Goal: Task Accomplishment & Management: Manage account settings

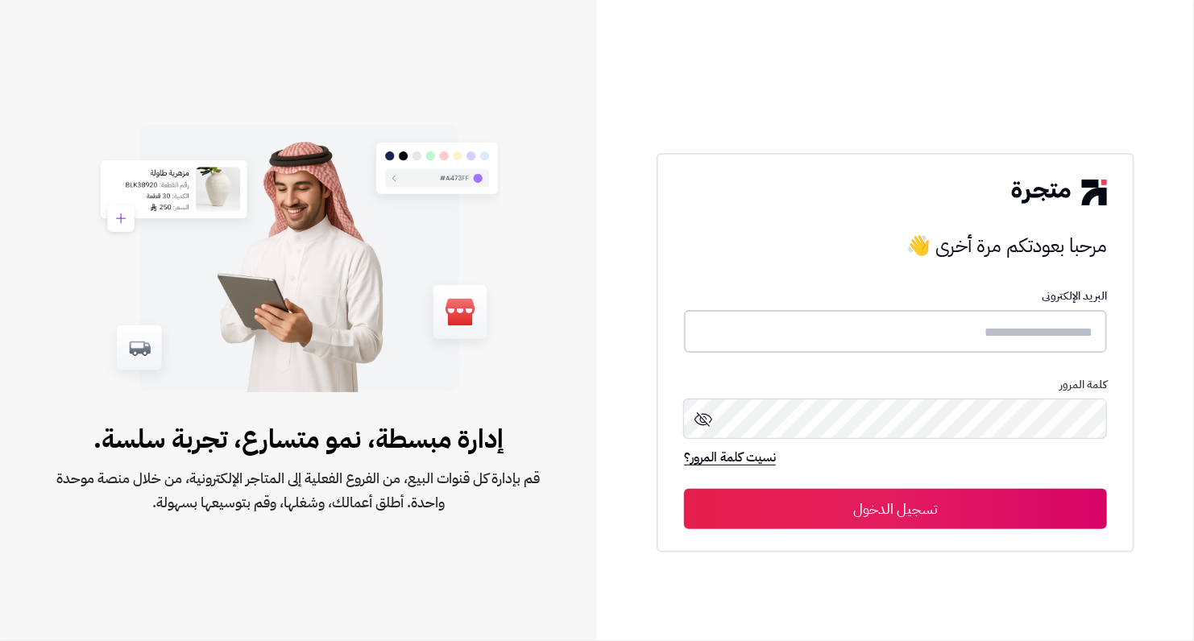
type input "**********"
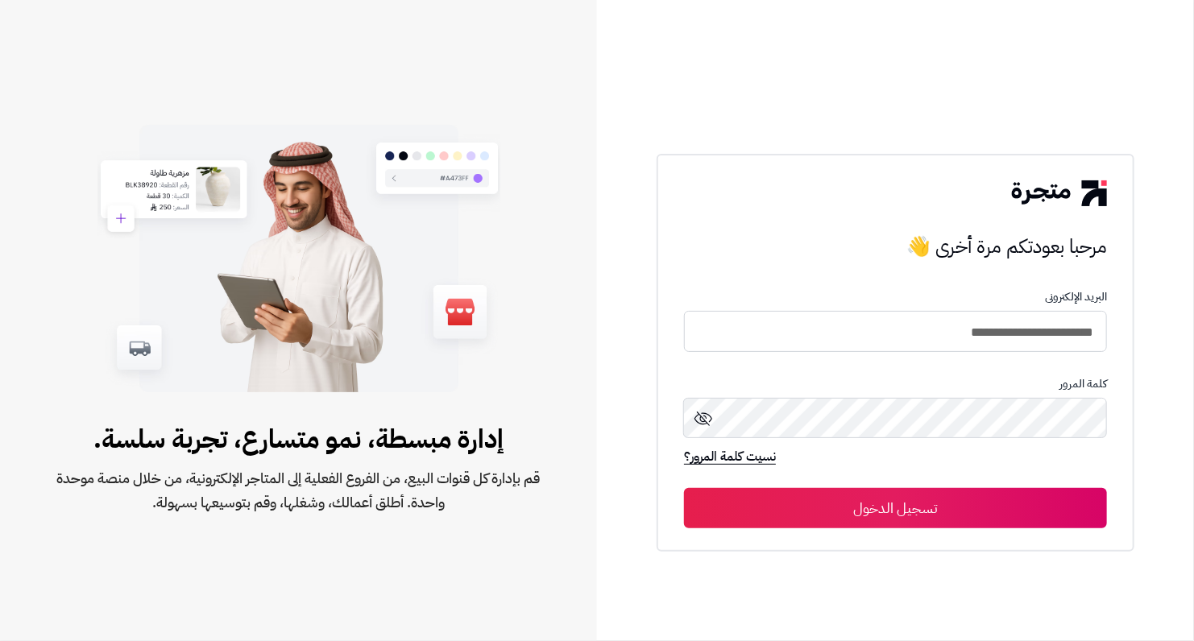
click at [995, 518] on button "تسجيل الدخول" at bounding box center [895, 508] width 423 height 40
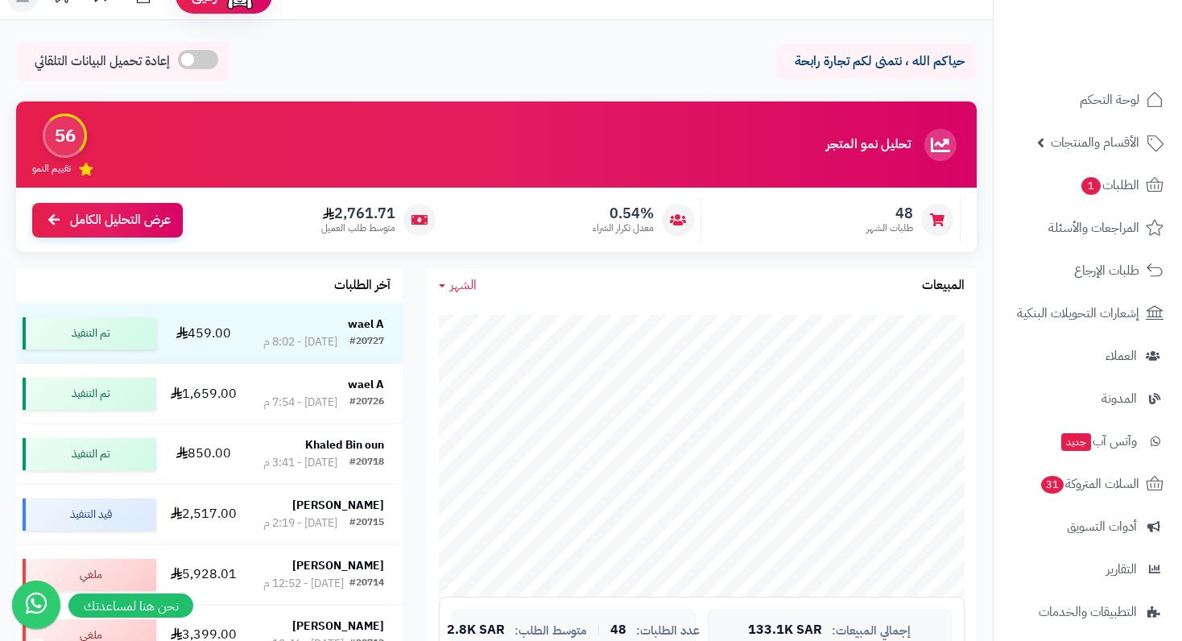
scroll to position [81, 0]
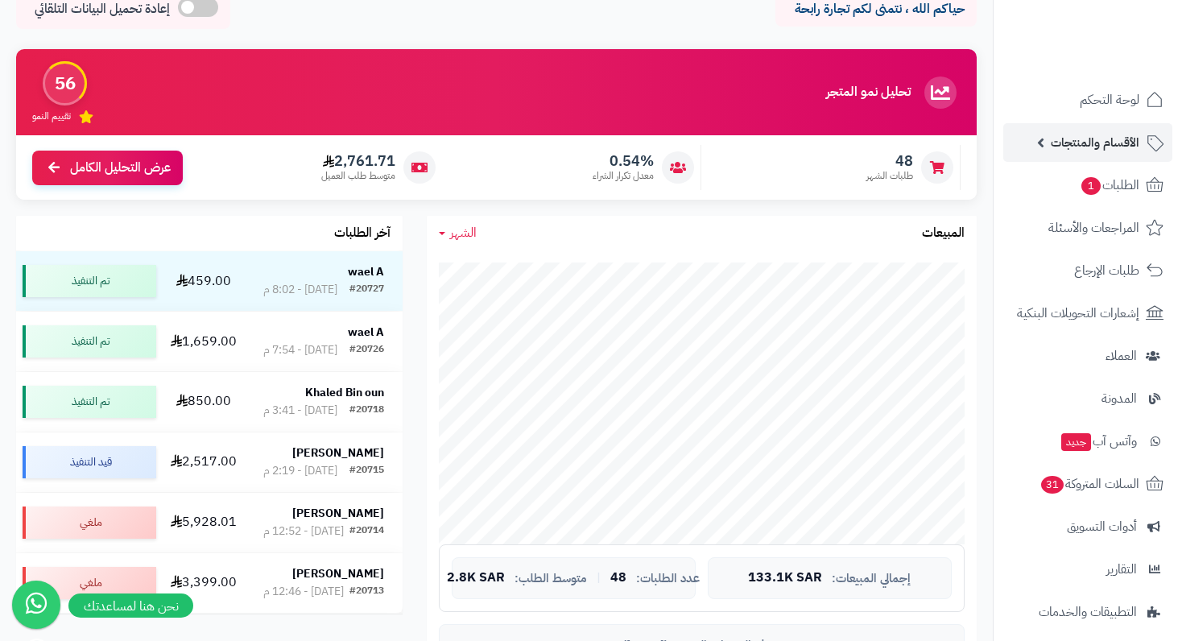
click at [1095, 138] on span "الأقسام والمنتجات" at bounding box center [1095, 142] width 89 height 23
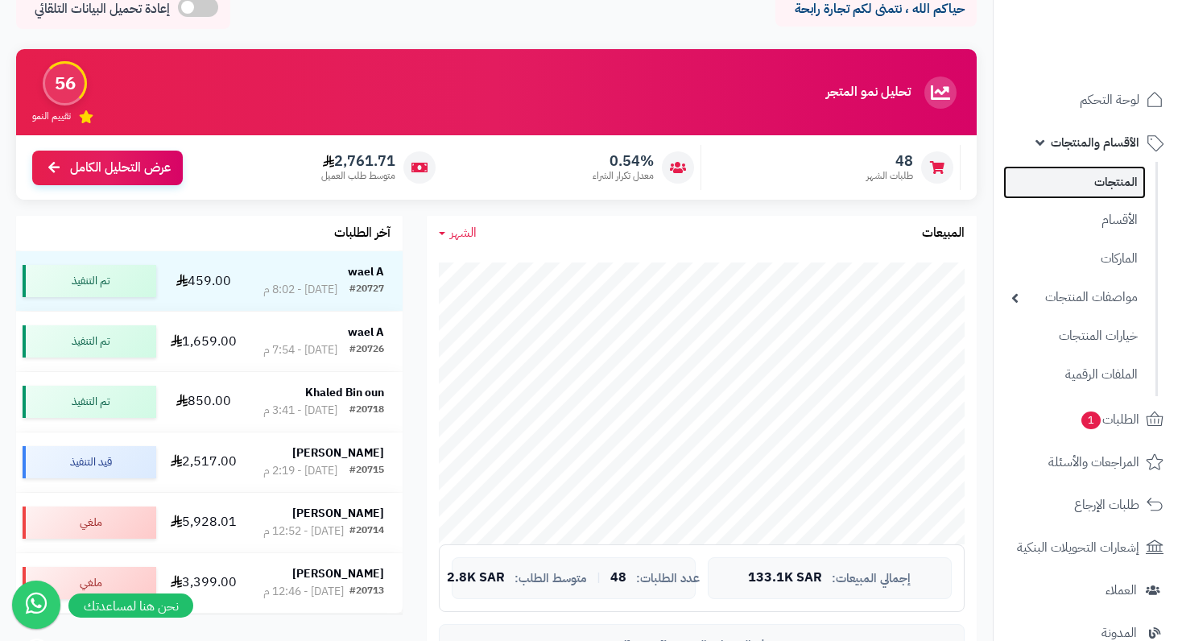
click at [1102, 197] on link "المنتجات" at bounding box center [1075, 182] width 143 height 33
click at [1104, 182] on link "المنتجات" at bounding box center [1075, 182] width 143 height 33
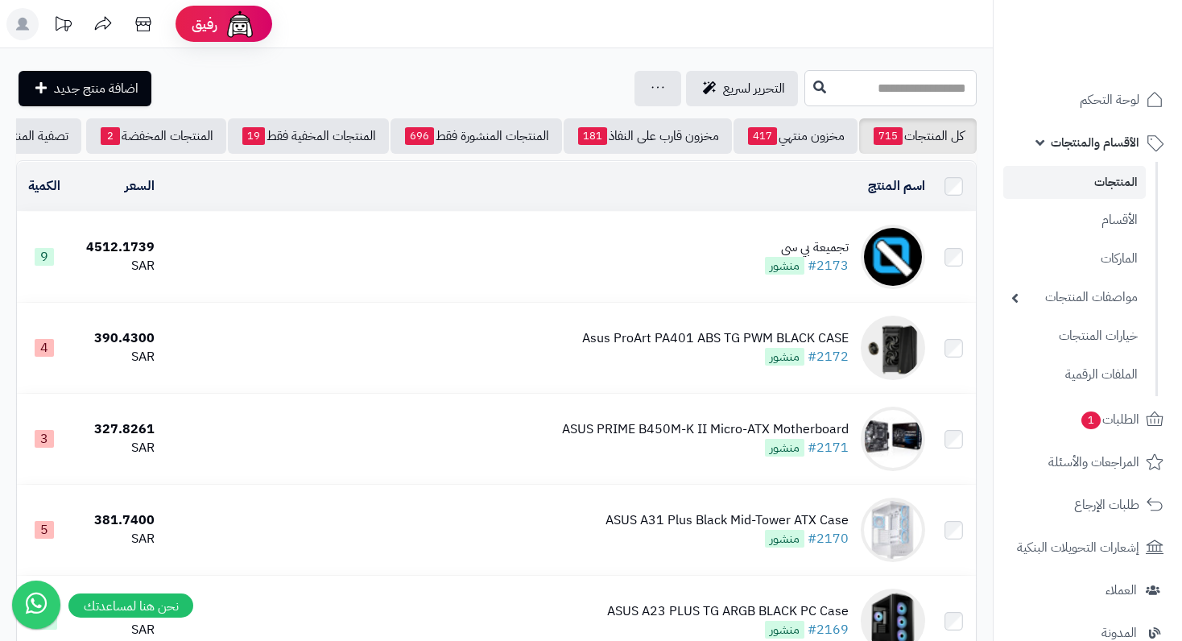
click at [909, 81] on input "text" at bounding box center [891, 88] width 172 height 36
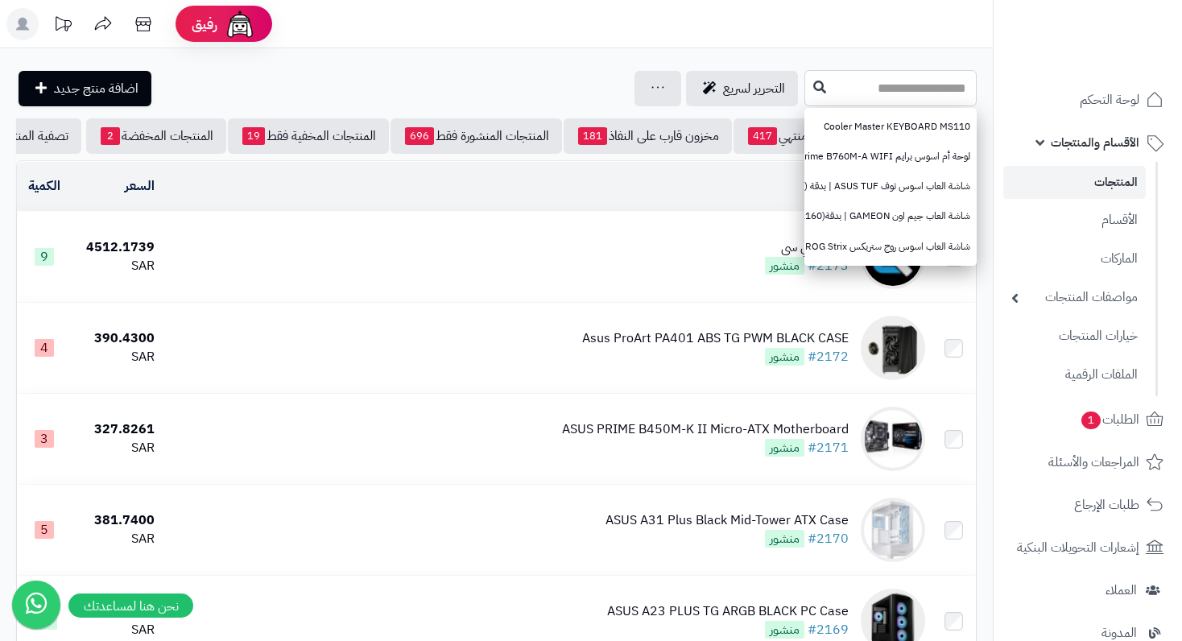
paste input "**********"
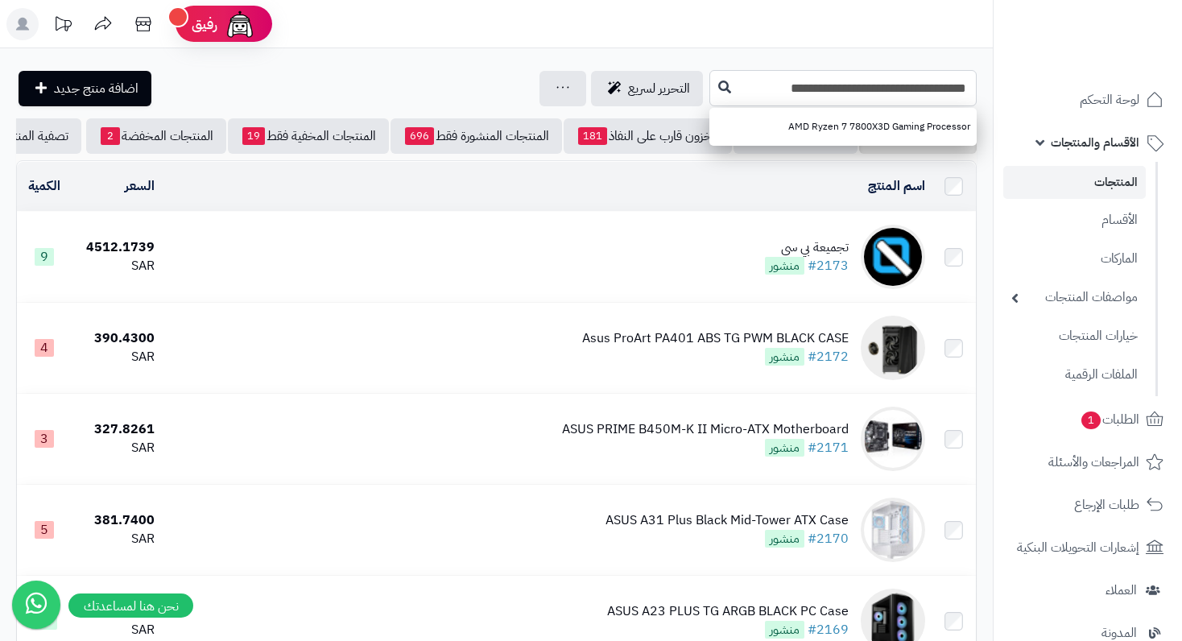
type input "**********"
click at [716, 81] on button at bounding box center [725, 87] width 24 height 31
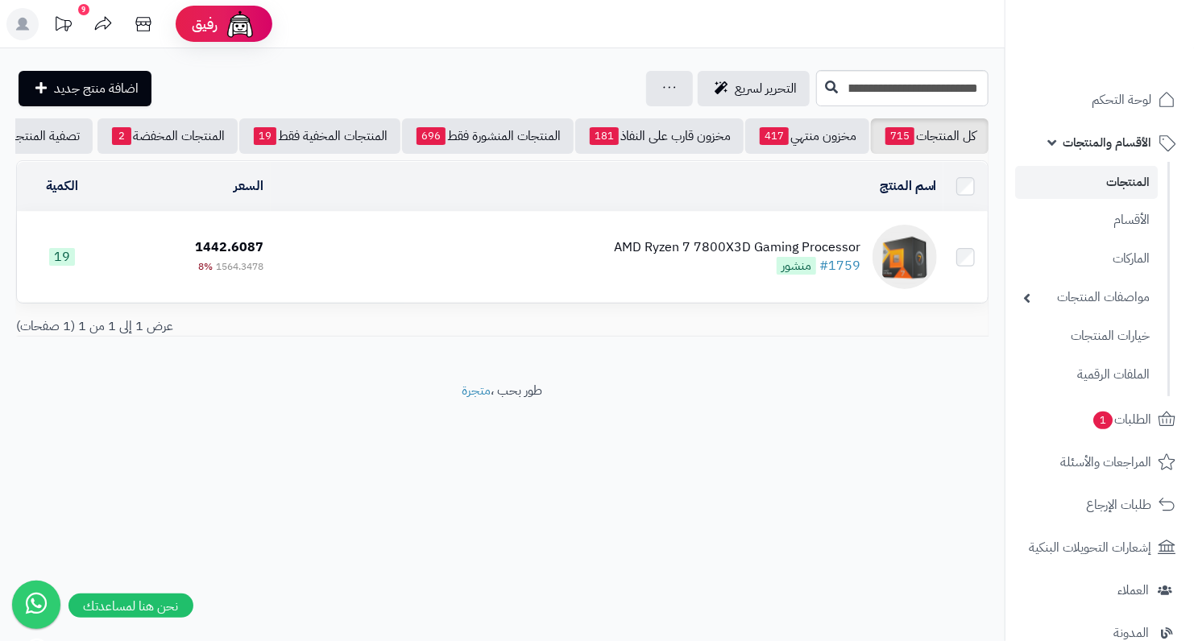
click at [733, 275] on div "AMD Ryzen 7 7800X3D Gaming Processor #1759 منشور" at bounding box center [737, 256] width 246 height 37
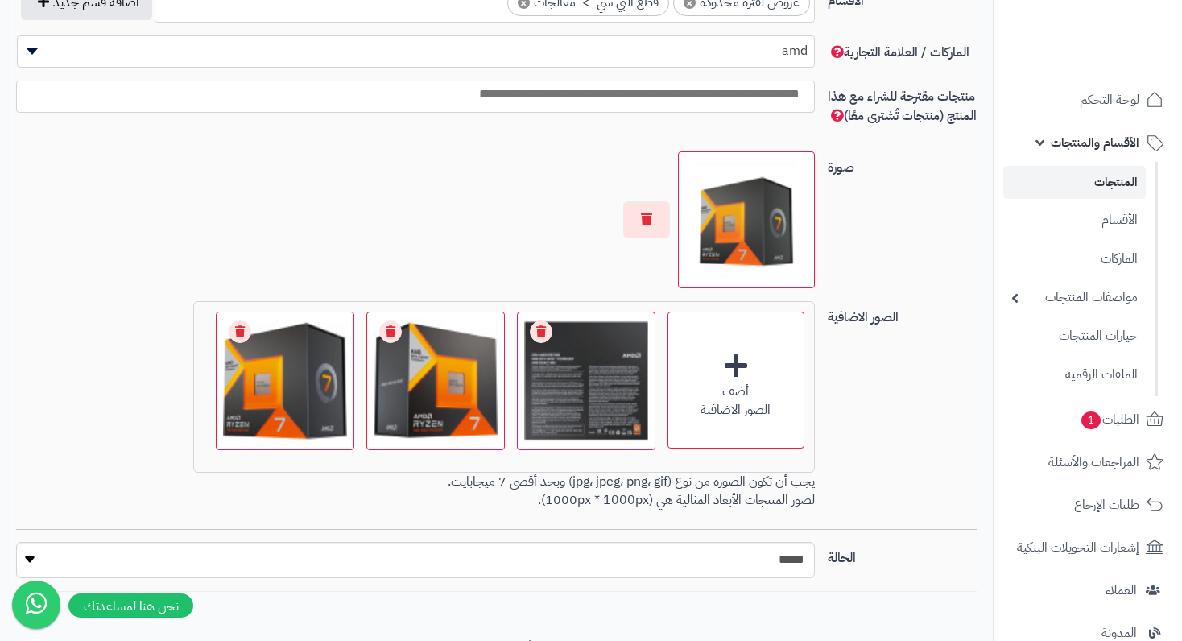
scroll to position [1047, 0]
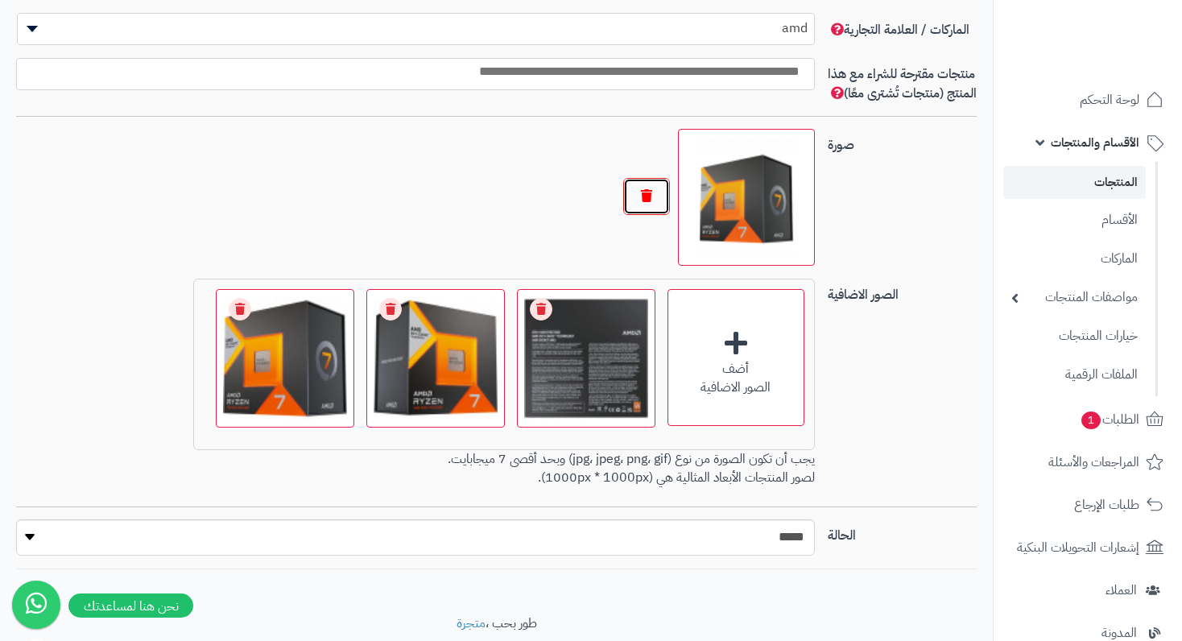
click at [631, 215] on button "button" at bounding box center [646, 196] width 47 height 37
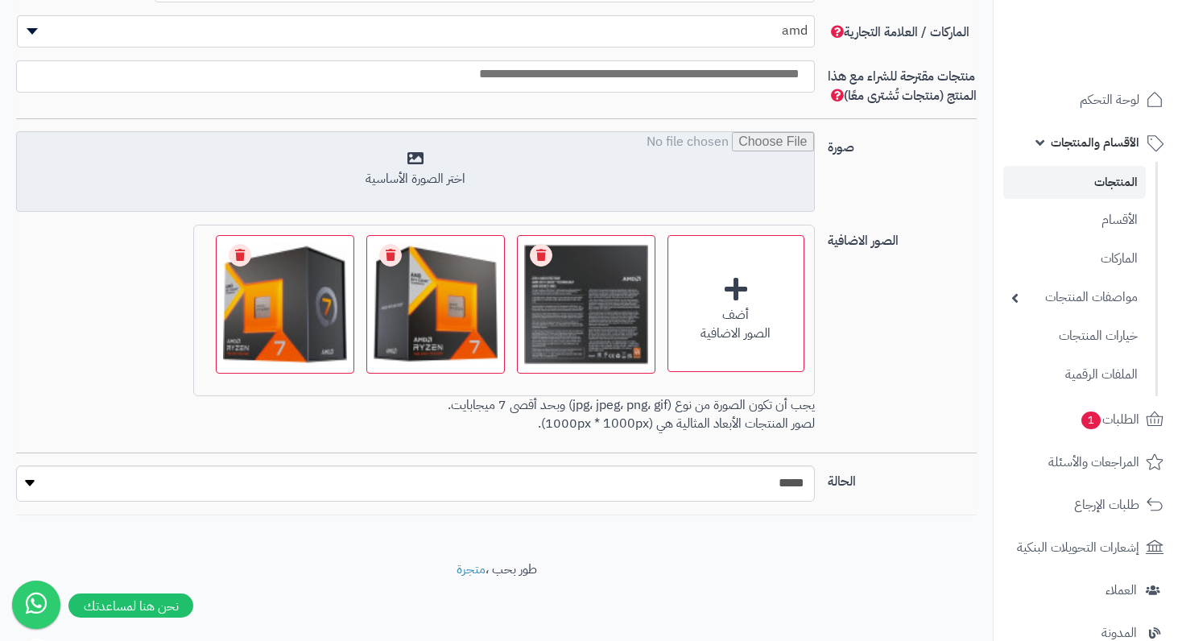
click at [523, 198] on input "file" at bounding box center [415, 172] width 797 height 81
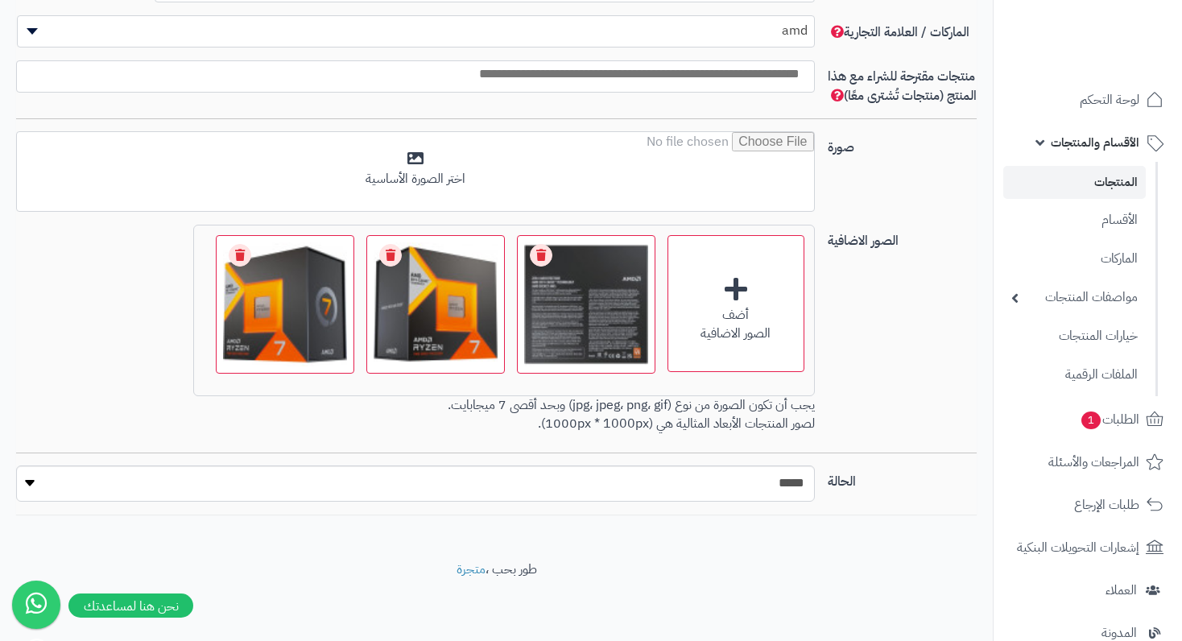
type input "**********"
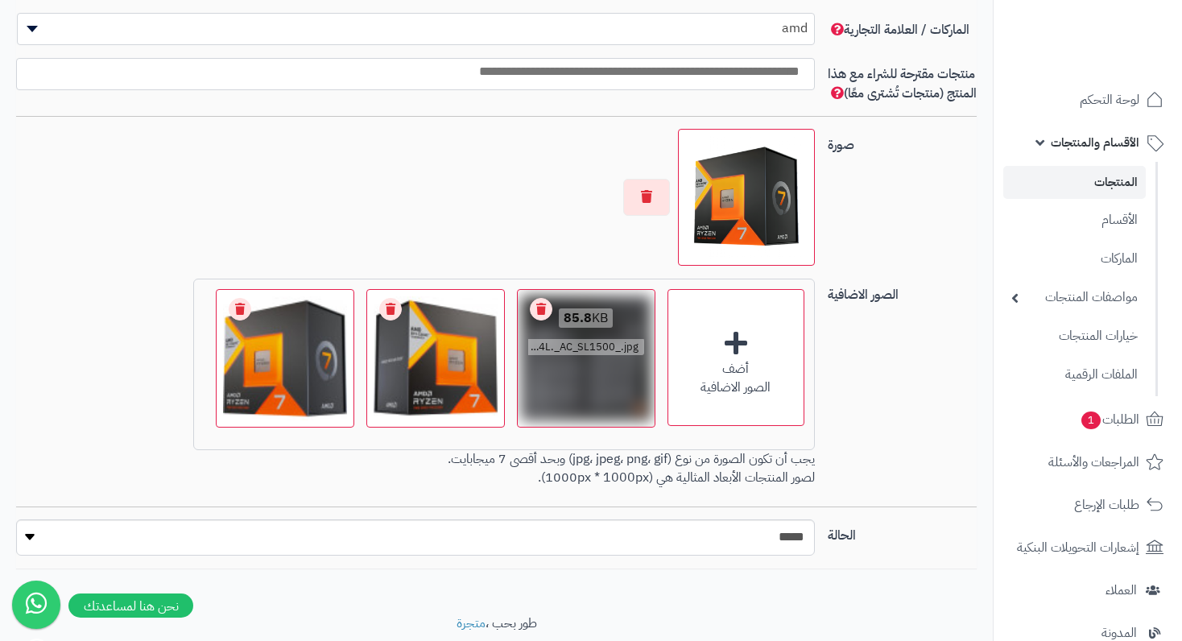
click at [543, 321] on link "Remove file" at bounding box center [541, 309] width 23 height 23
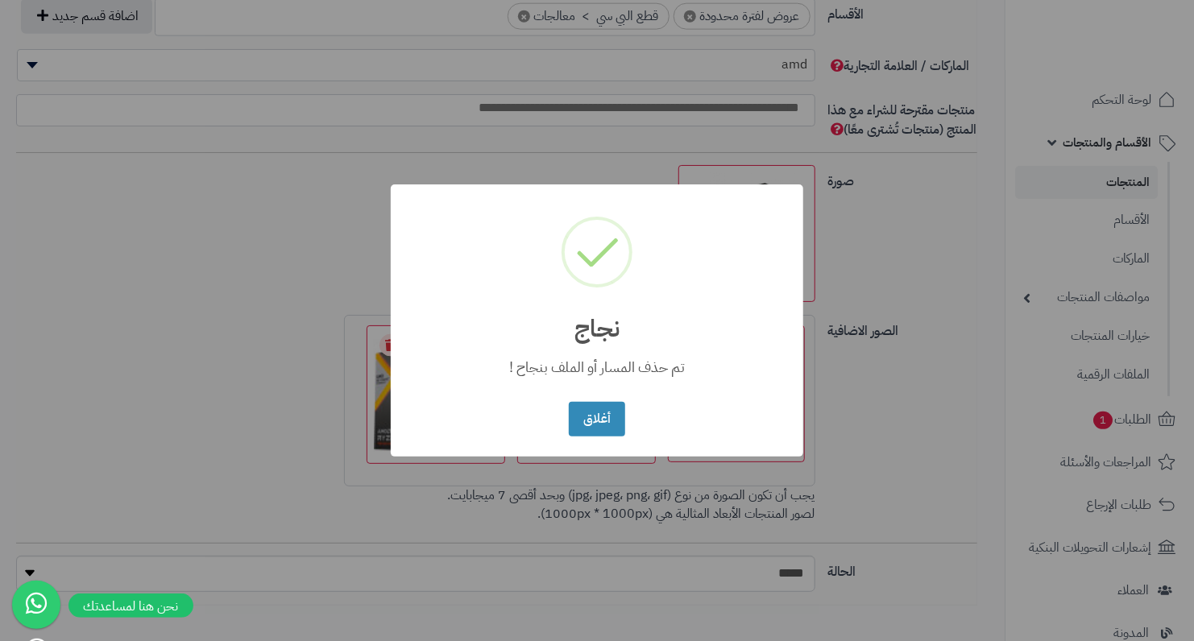
click at [603, 436] on div "أغلاق No Cancel" at bounding box center [597, 419] width 64 height 43
click at [586, 416] on button "أغلاق" at bounding box center [597, 418] width 56 height 35
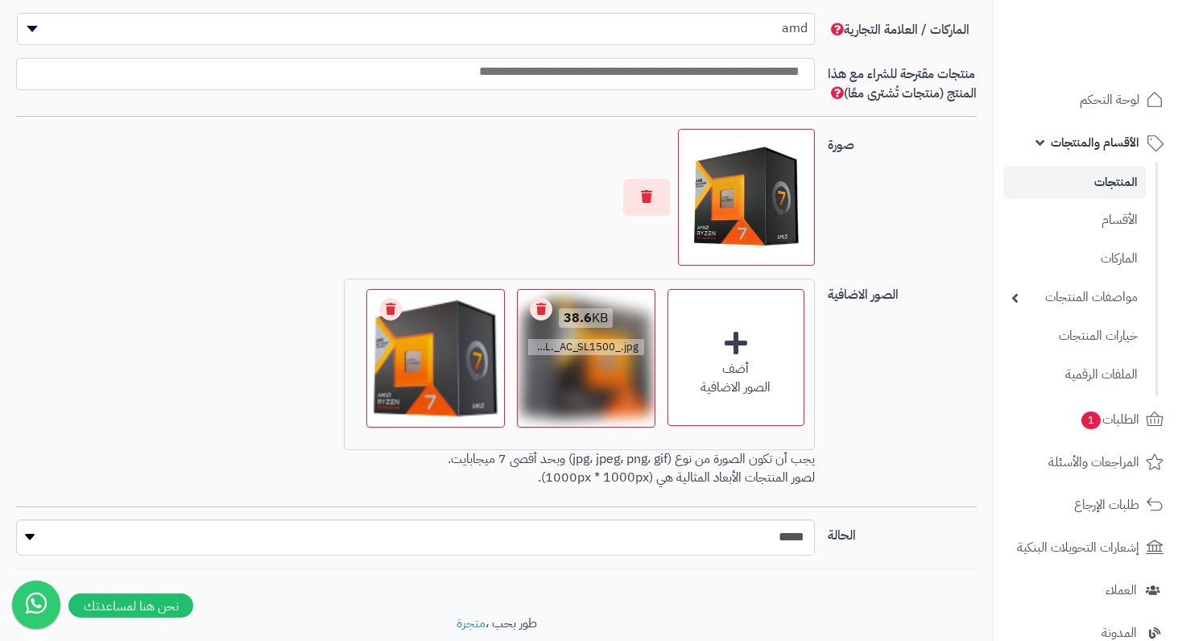
click at [540, 321] on link "Remove file" at bounding box center [541, 309] width 23 height 23
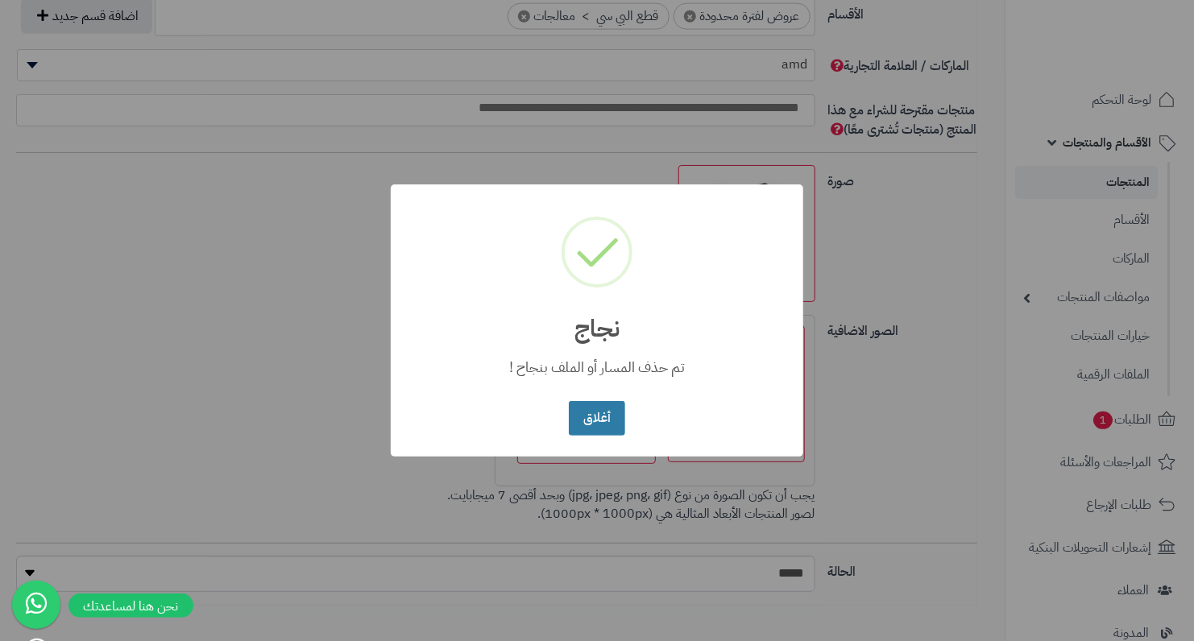
click at [605, 405] on button "أغلاق" at bounding box center [597, 418] width 56 height 35
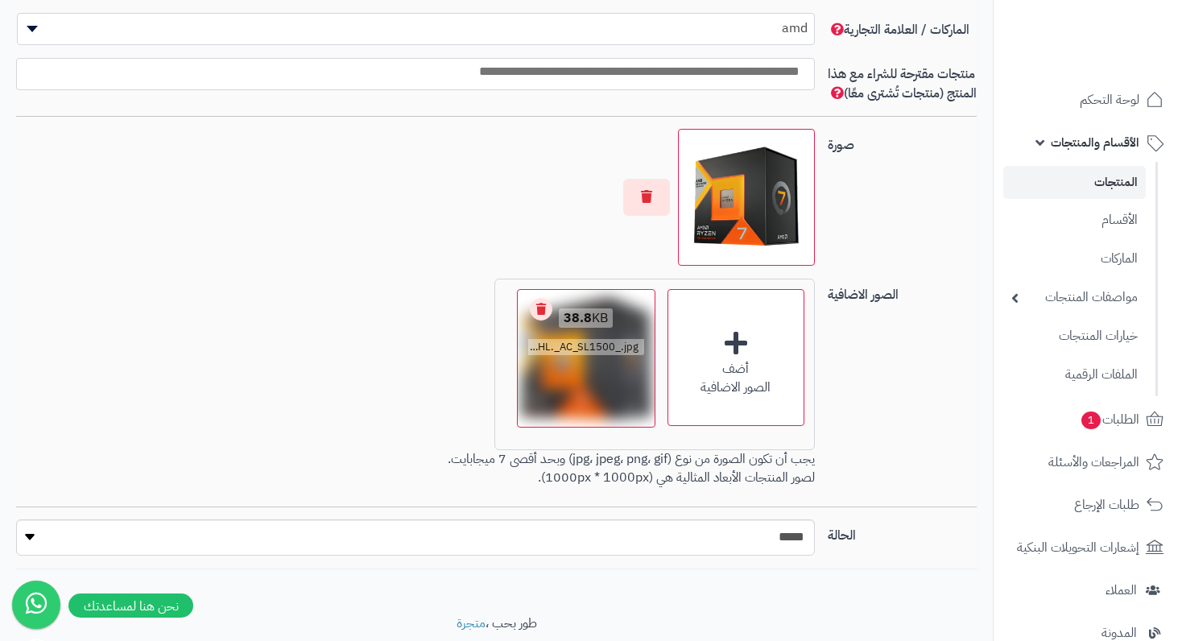
click at [547, 321] on link "Remove file" at bounding box center [541, 309] width 23 height 23
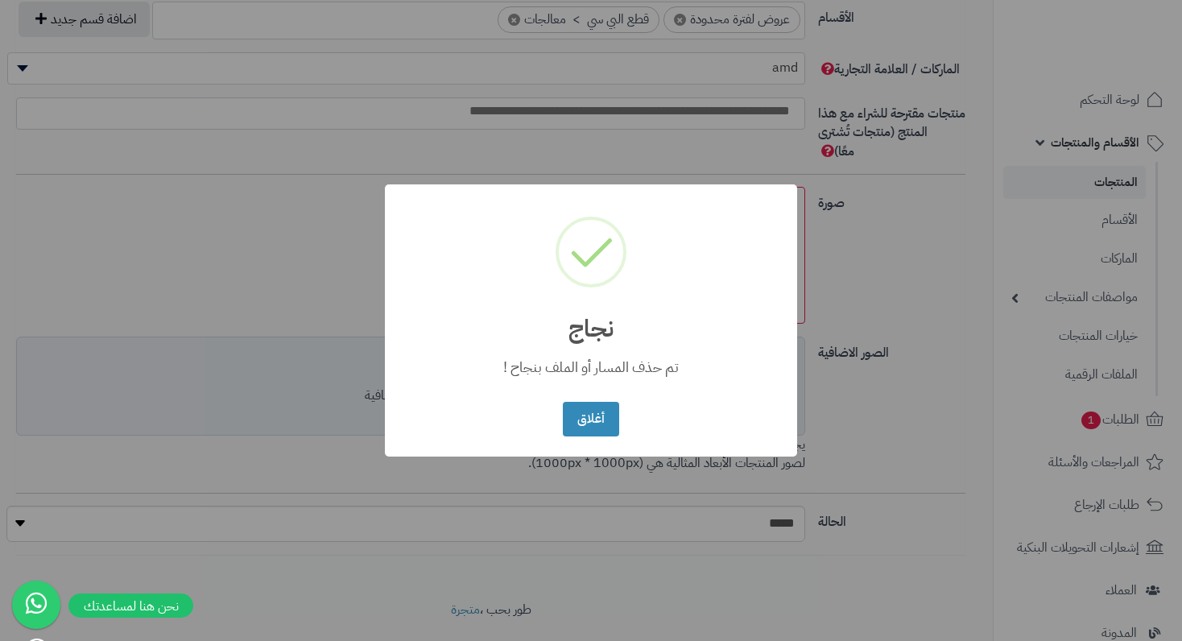
scroll to position [1025, 0]
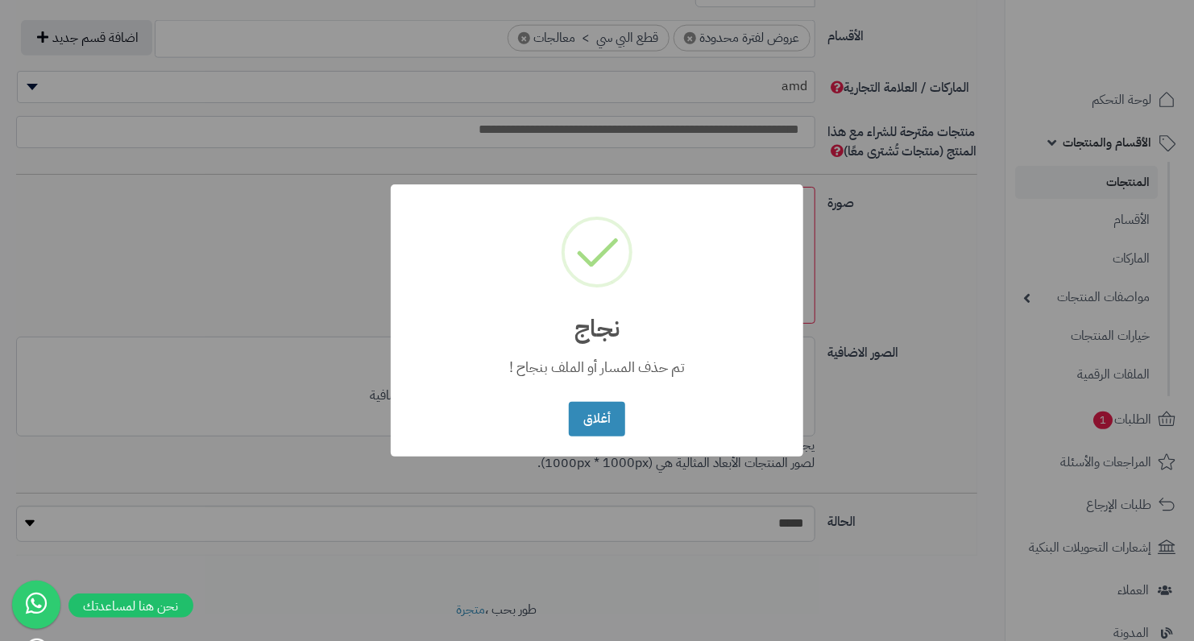
click at [540, 404] on div "× نجاج تم حذف المسار أو الملف بنجاح ! أغلاق No Cancel" at bounding box center [597, 320] width 412 height 272
click at [616, 412] on button "أغلاق" at bounding box center [597, 418] width 56 height 35
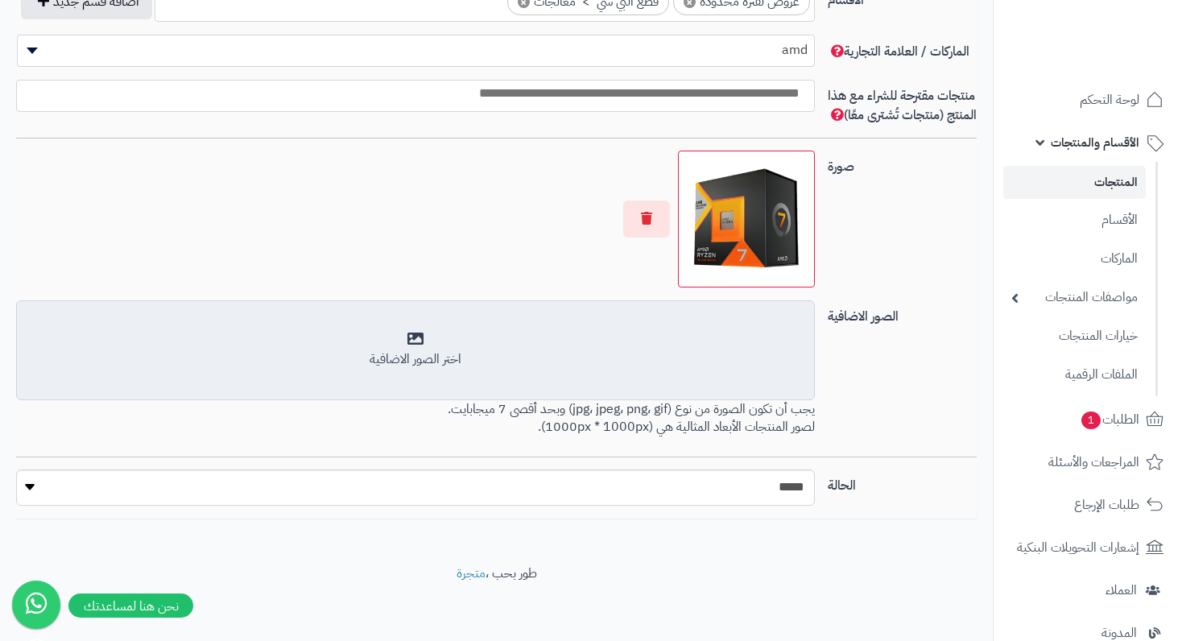
click at [403, 369] on div "اختر الصور الاضافية" at bounding box center [415, 359] width 777 height 19
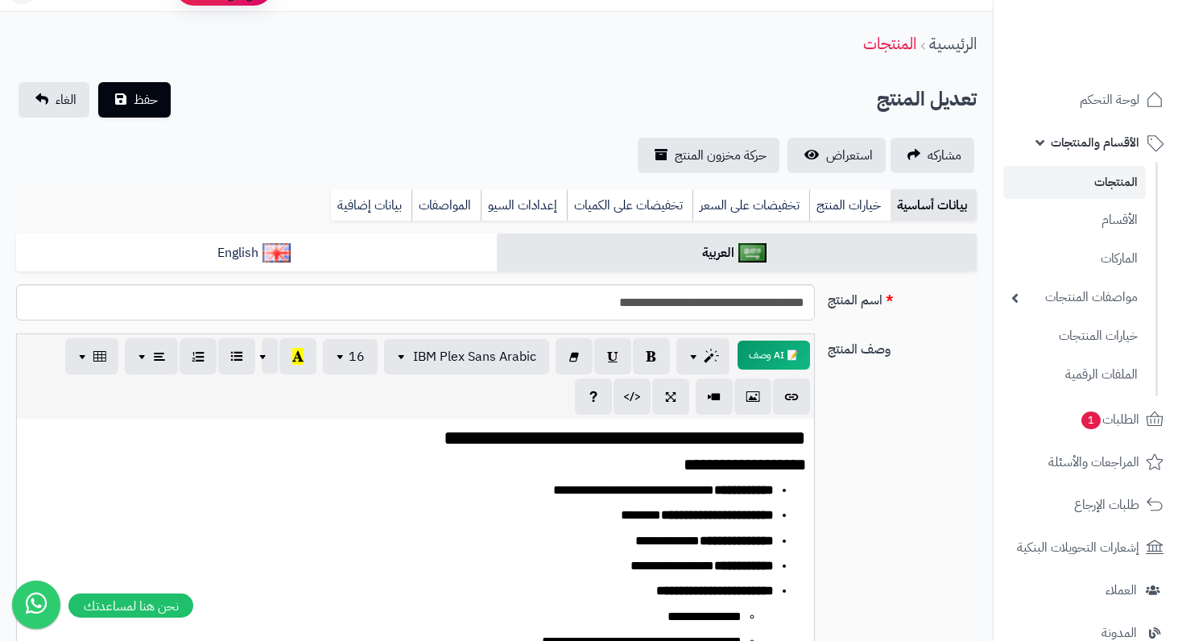
scroll to position [0, 0]
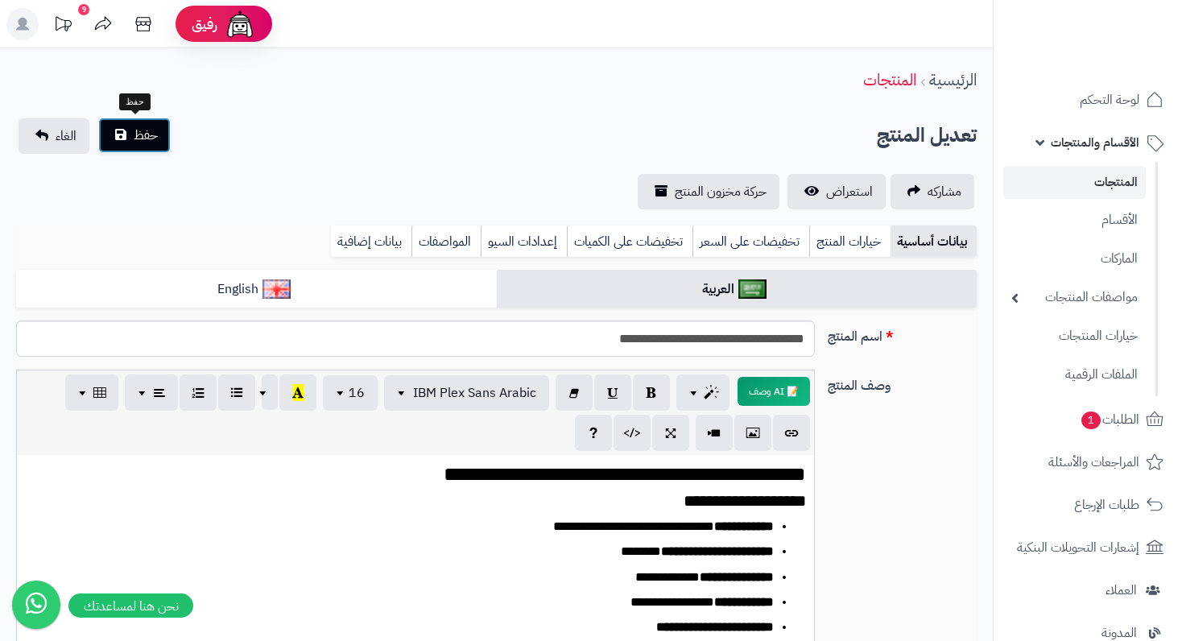
click at [135, 143] on span "حفظ" at bounding box center [146, 135] width 24 height 19
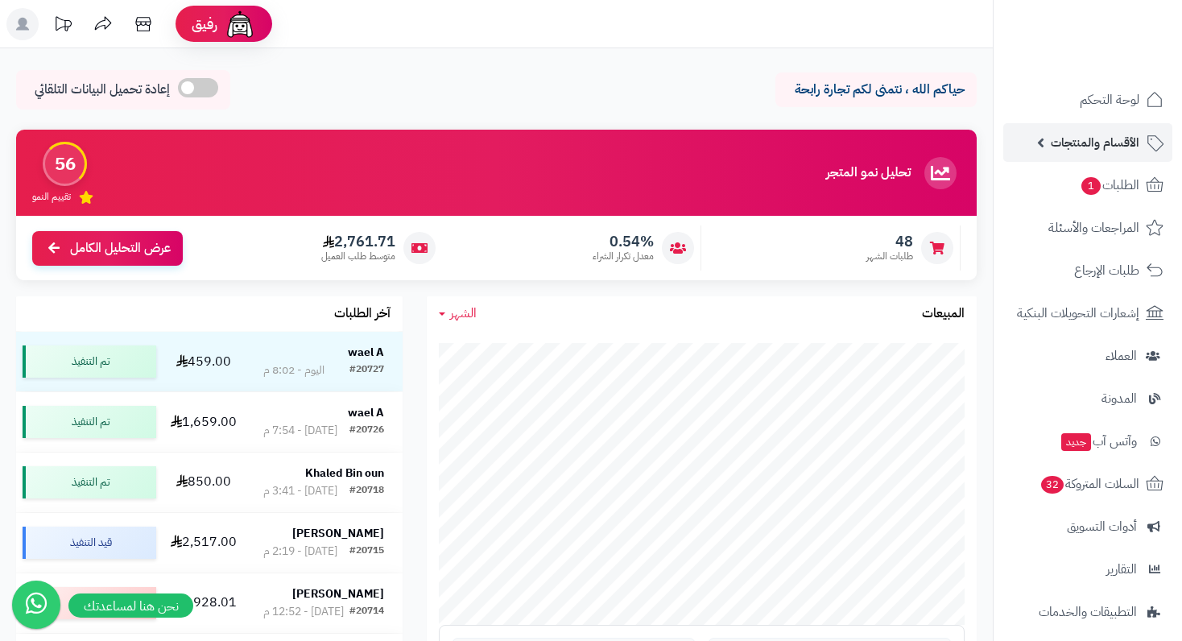
click at [1091, 151] on span "الأقسام والمنتجات" at bounding box center [1095, 142] width 89 height 23
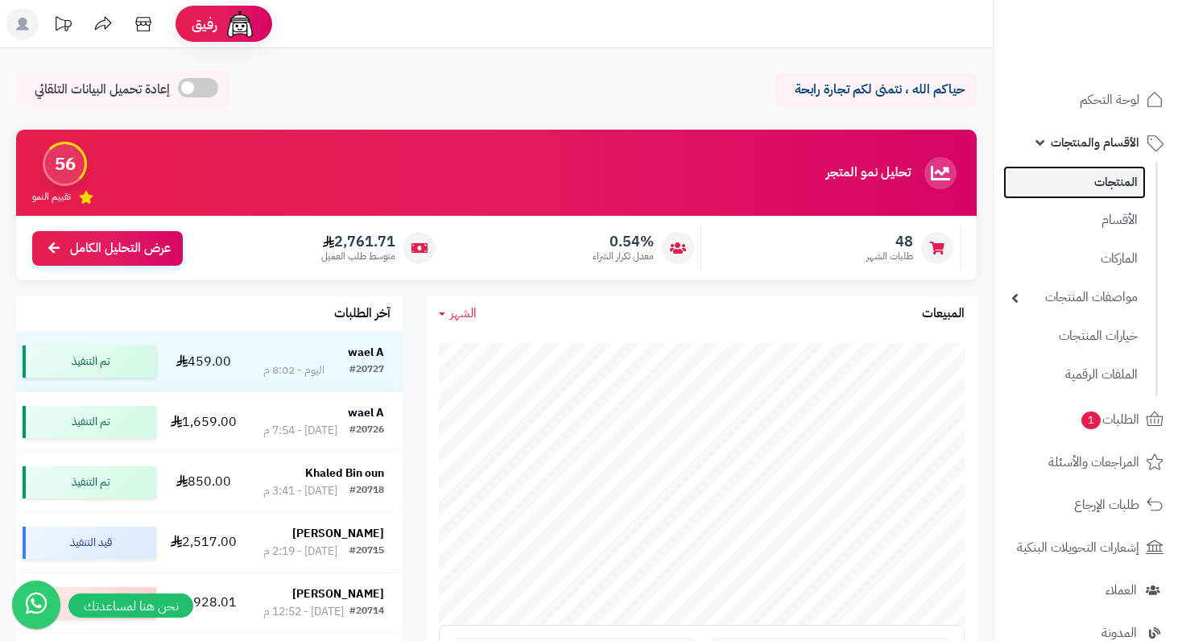
click at [1116, 189] on link "المنتجات" at bounding box center [1075, 182] width 143 height 33
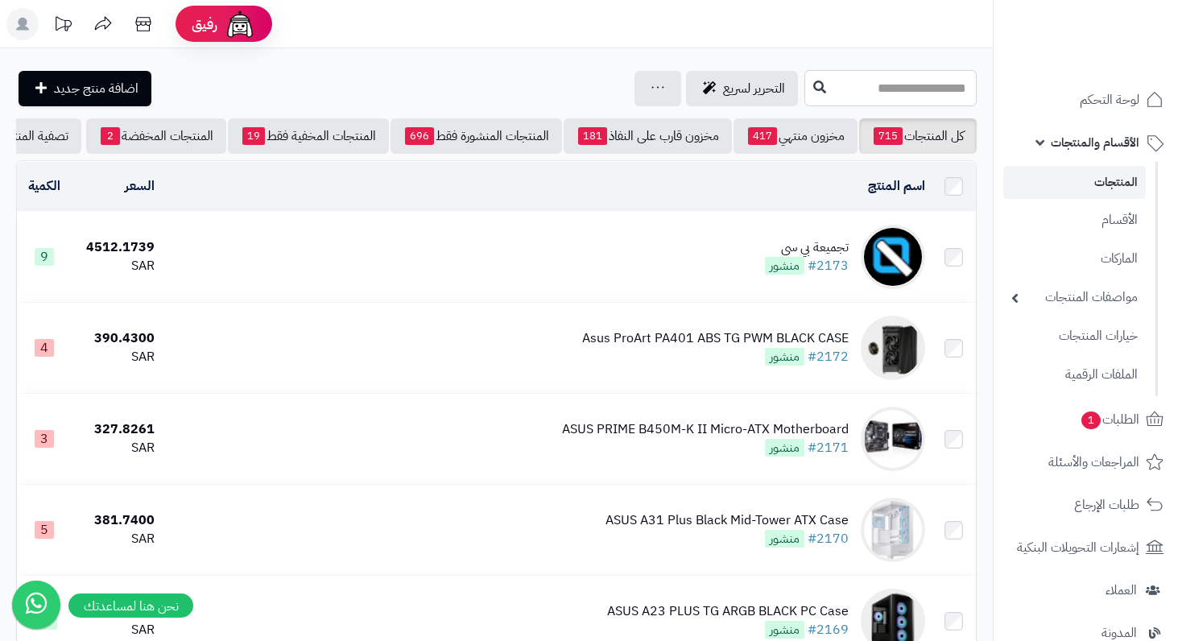
click at [876, 92] on input "text" at bounding box center [891, 88] width 172 height 36
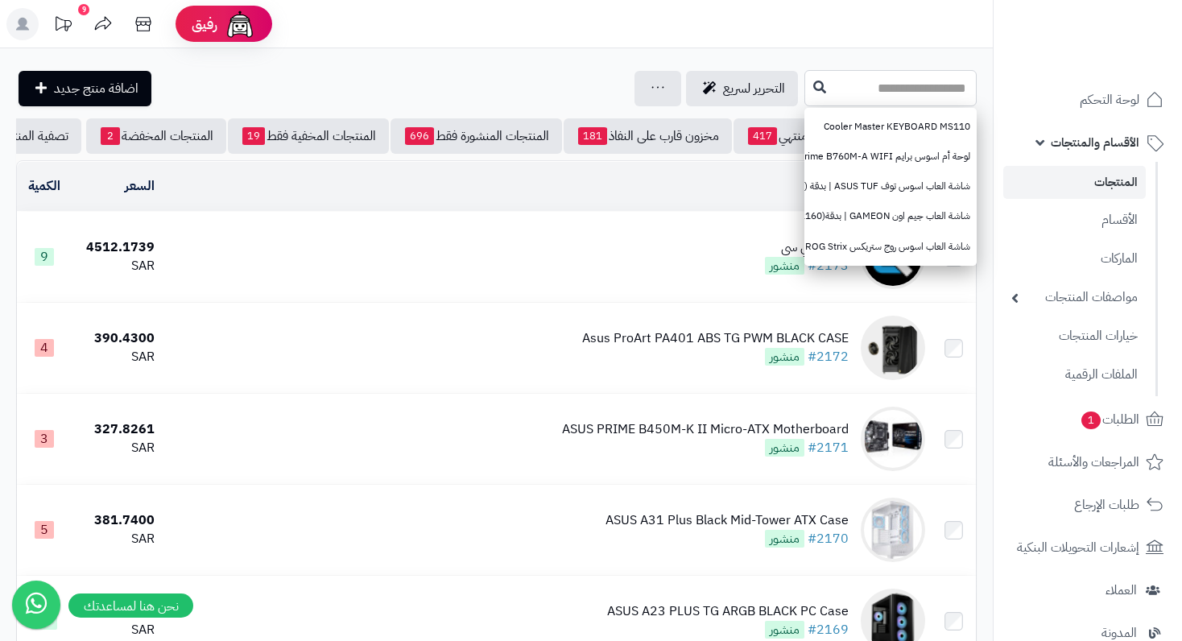
paste input "**********"
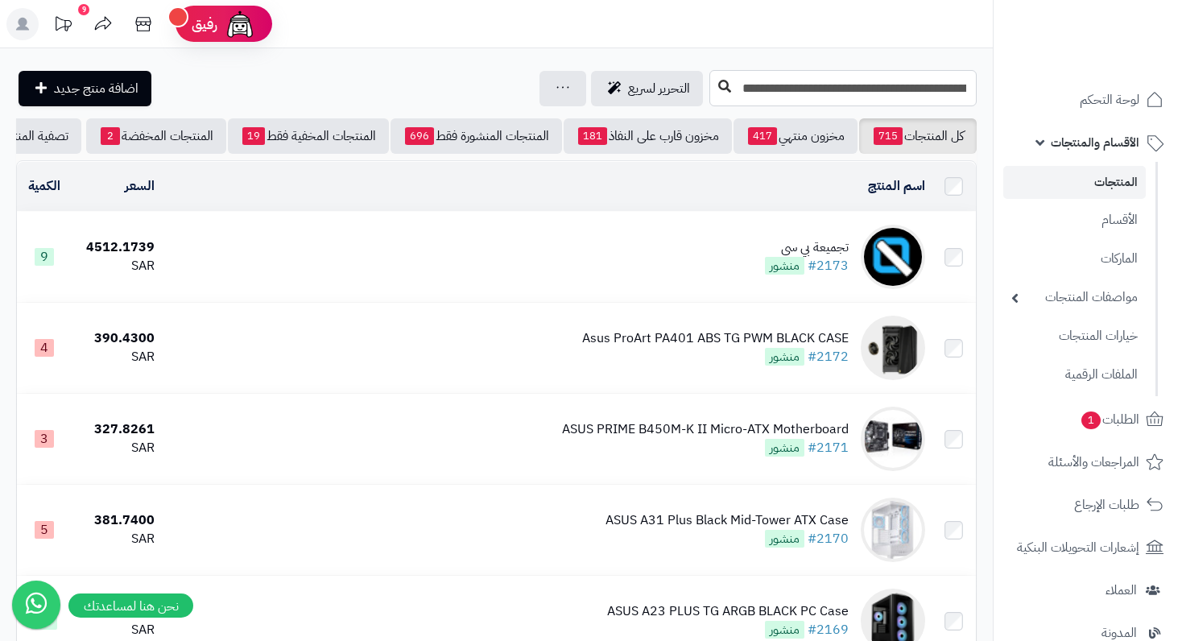
type input "**********"
click at [728, 83] on icon at bounding box center [725, 86] width 13 height 13
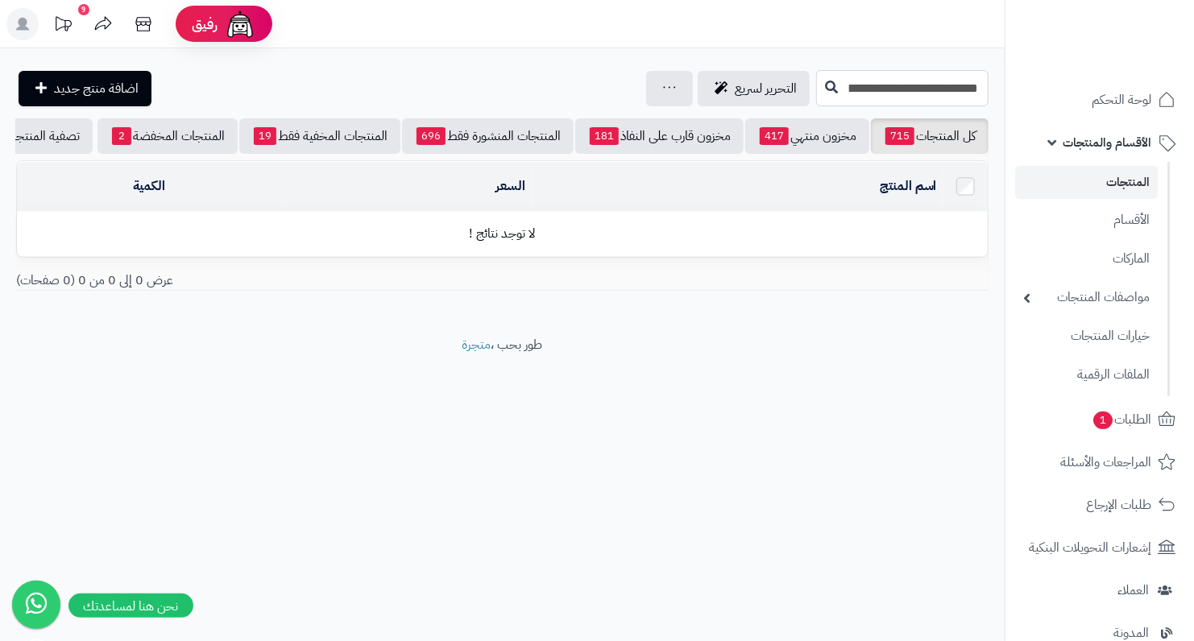
click at [816, 89] on input "**********" at bounding box center [902, 88] width 172 height 36
paste input "text"
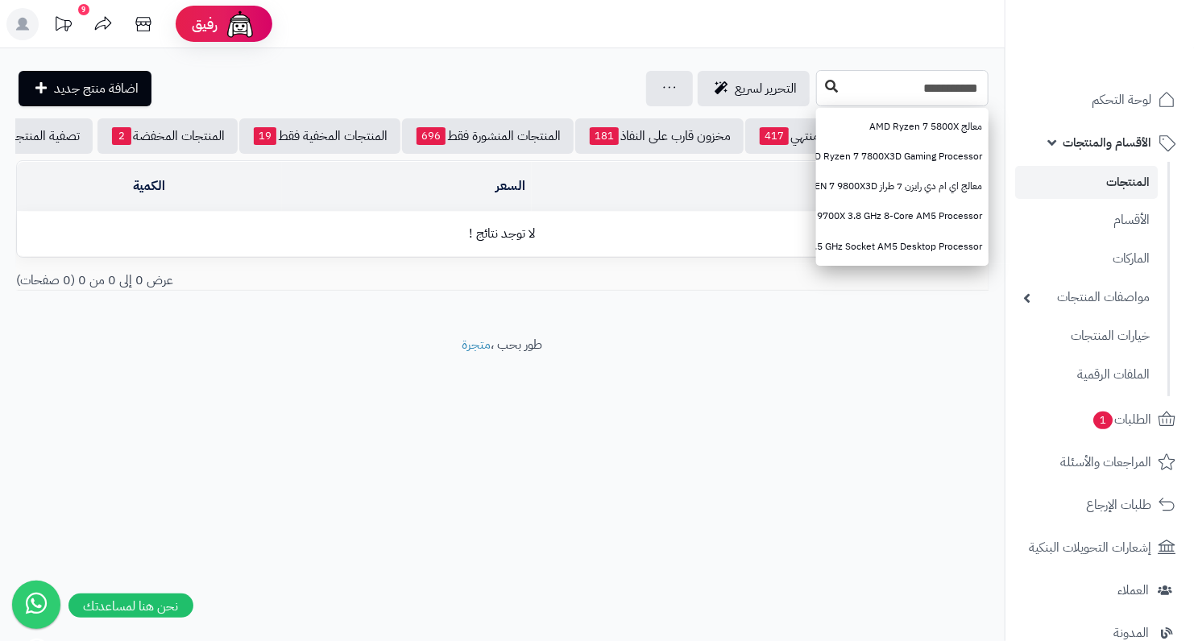
type input "**********"
drag, startPoint x: 740, startPoint y: 85, endPoint x: 735, endPoint y: 96, distance: 12.6
click at [825, 86] on icon at bounding box center [831, 86] width 13 height 13
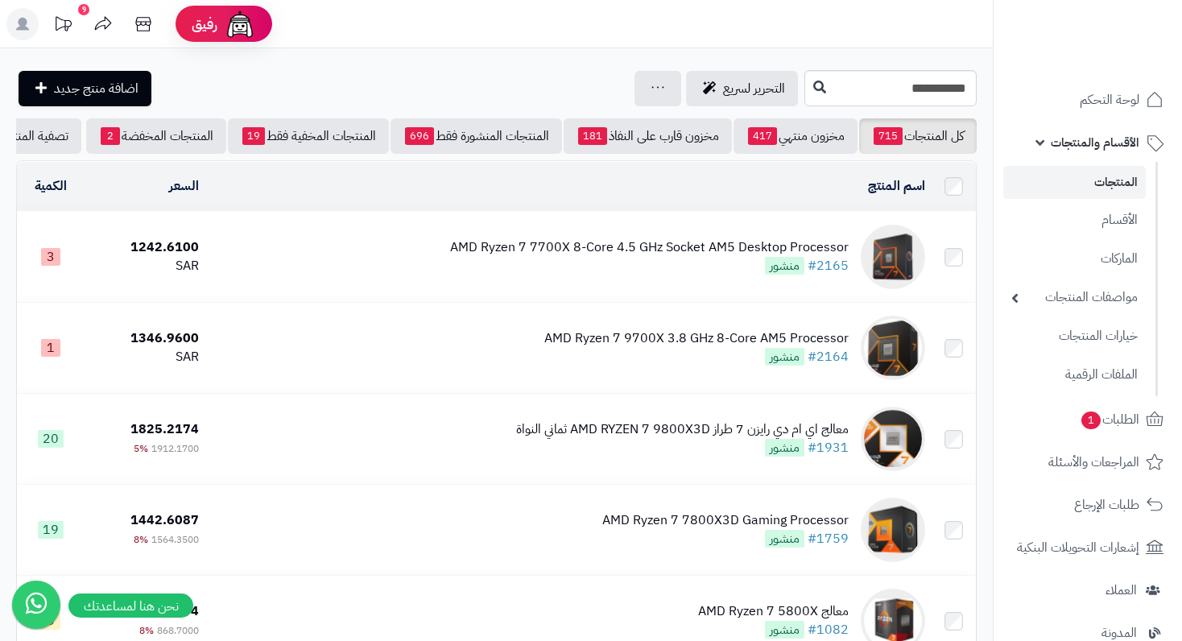
click at [776, 275] on span "منشور" at bounding box center [784, 266] width 39 height 18
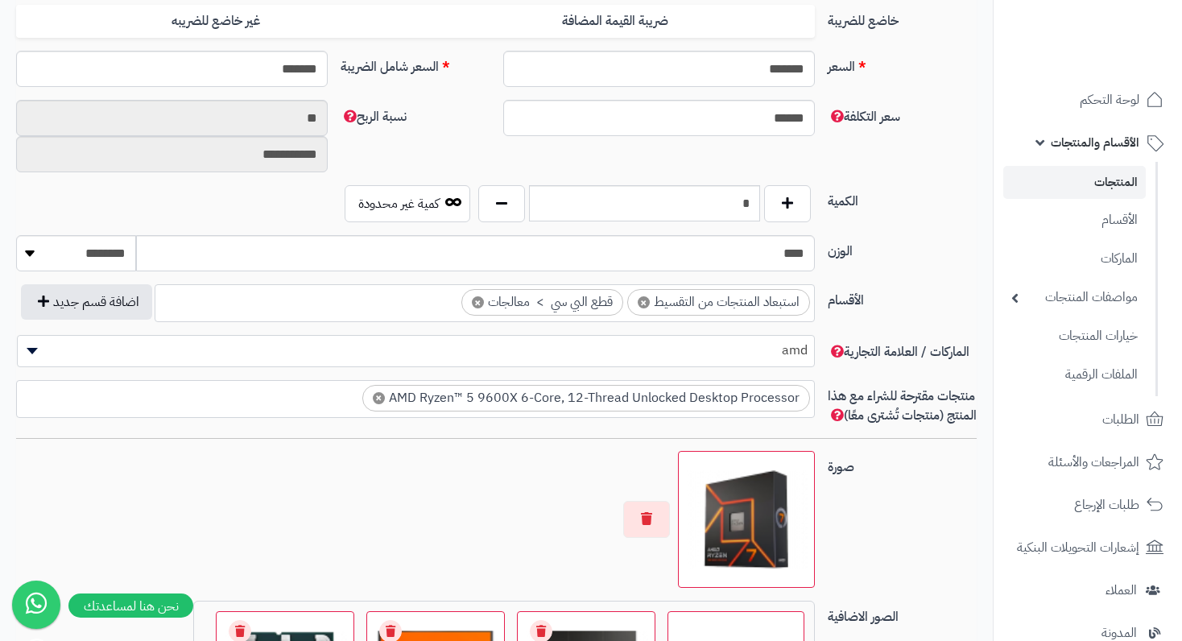
scroll to position [886, 0]
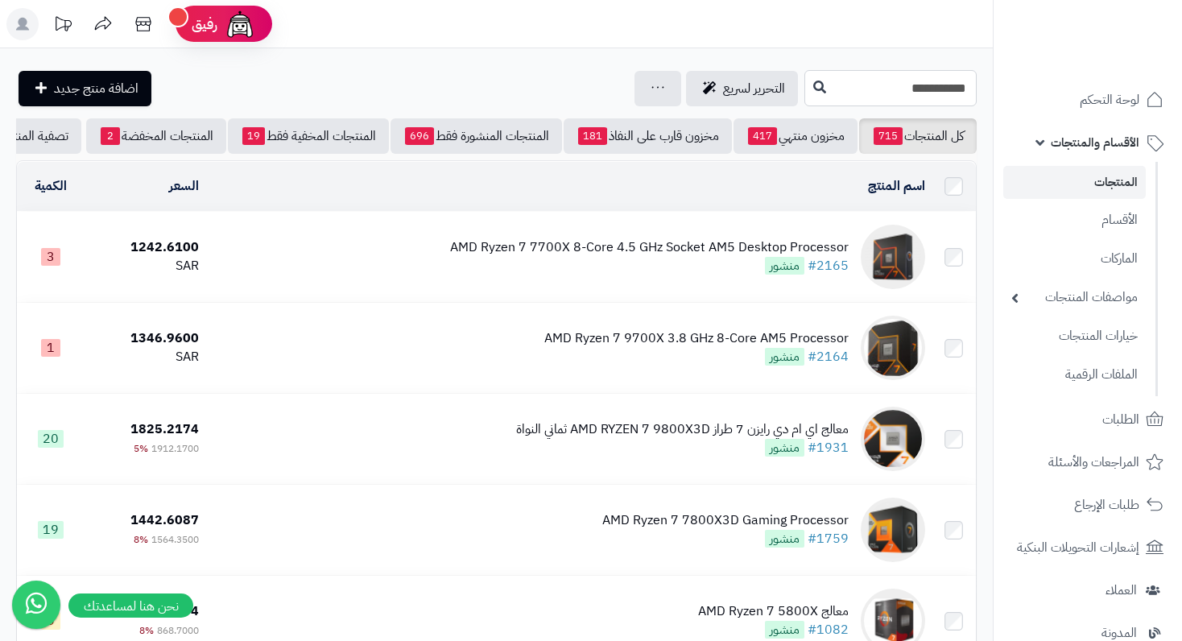
click at [943, 85] on input "**********" at bounding box center [891, 88] width 172 height 36
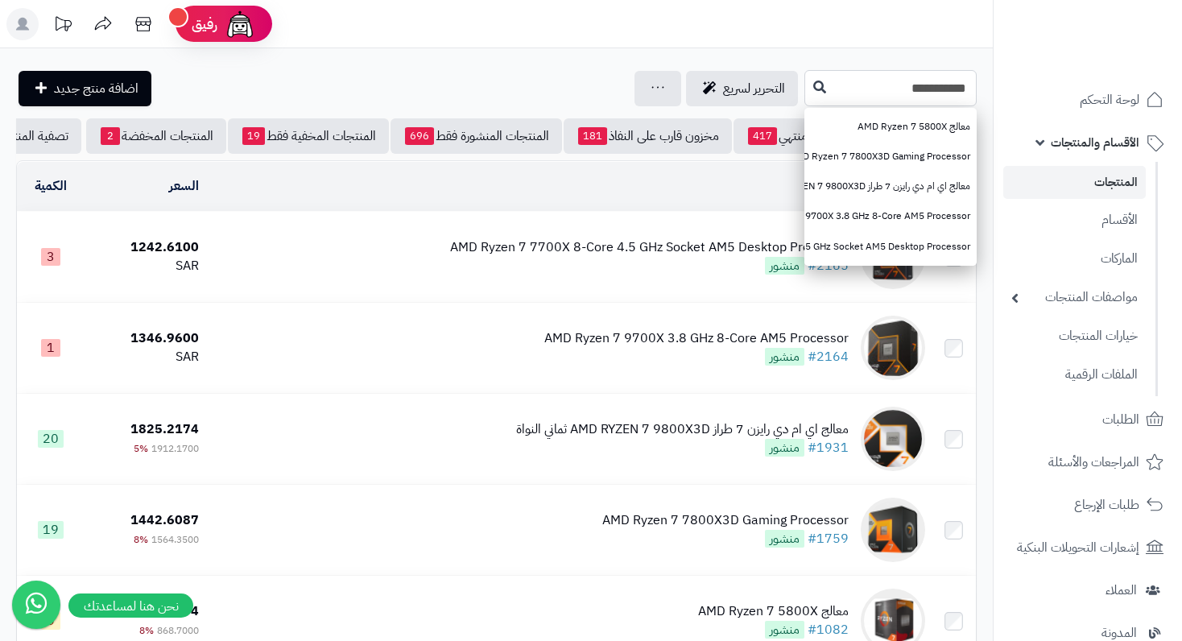
paste input "**********"
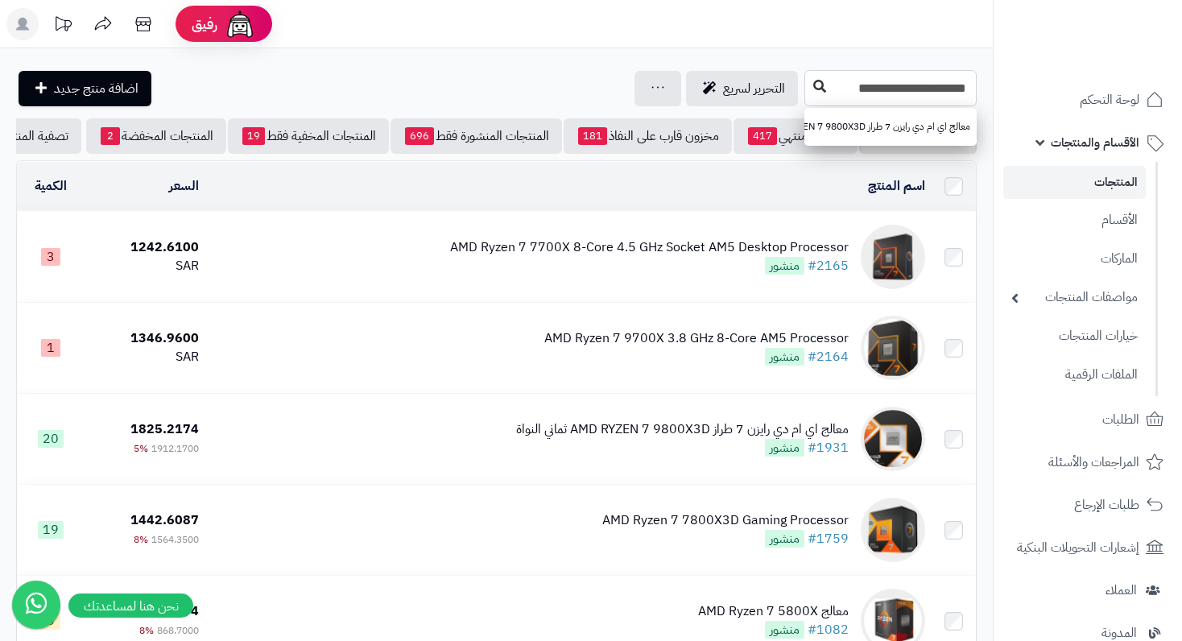
type input "**********"
click at [814, 92] on icon at bounding box center [820, 86] width 13 height 13
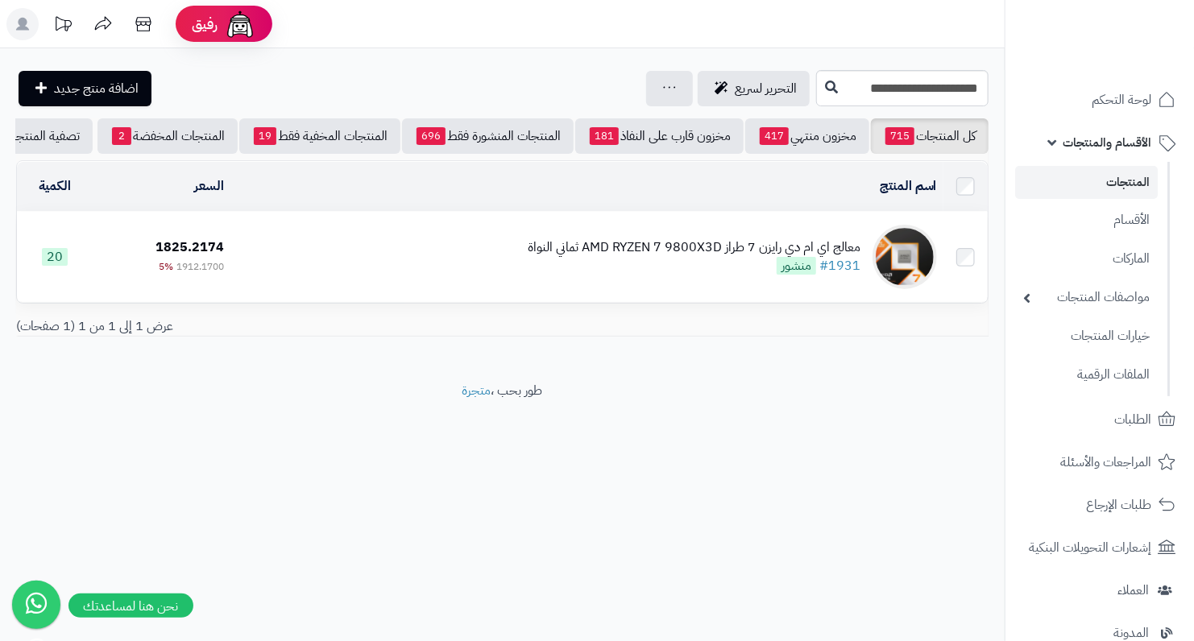
click at [630, 250] on div "معالج اي ام دي رايزن 7 طراز AMD RYZEN 7 9800X3D ثماني النواة" at bounding box center [694, 247] width 333 height 19
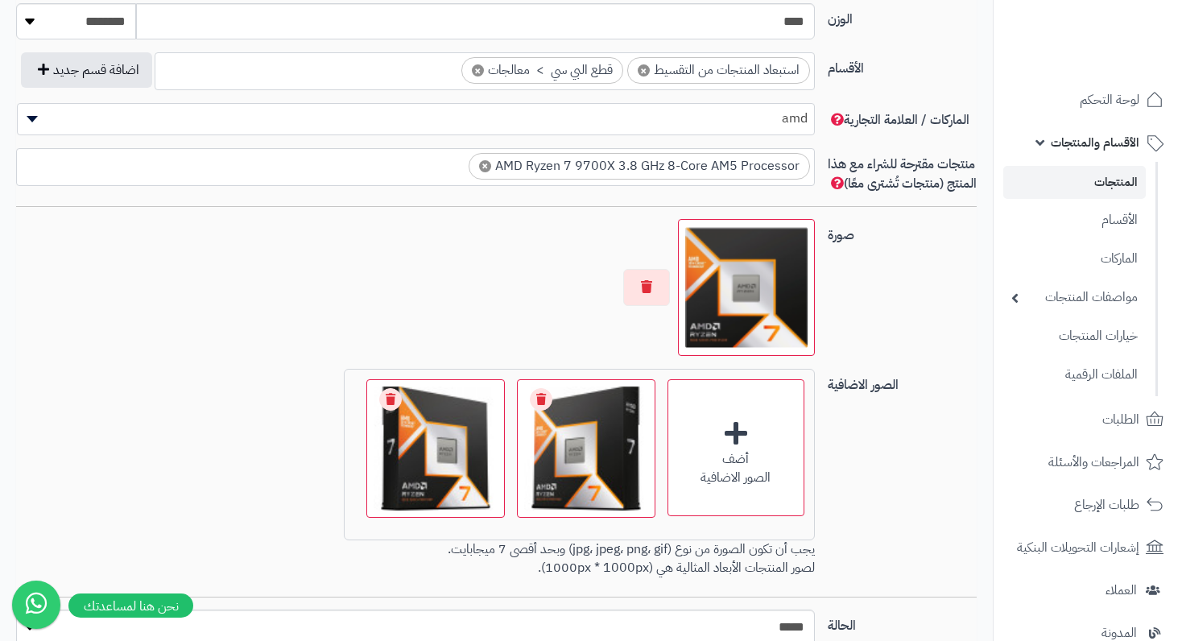
scroll to position [1047, 0]
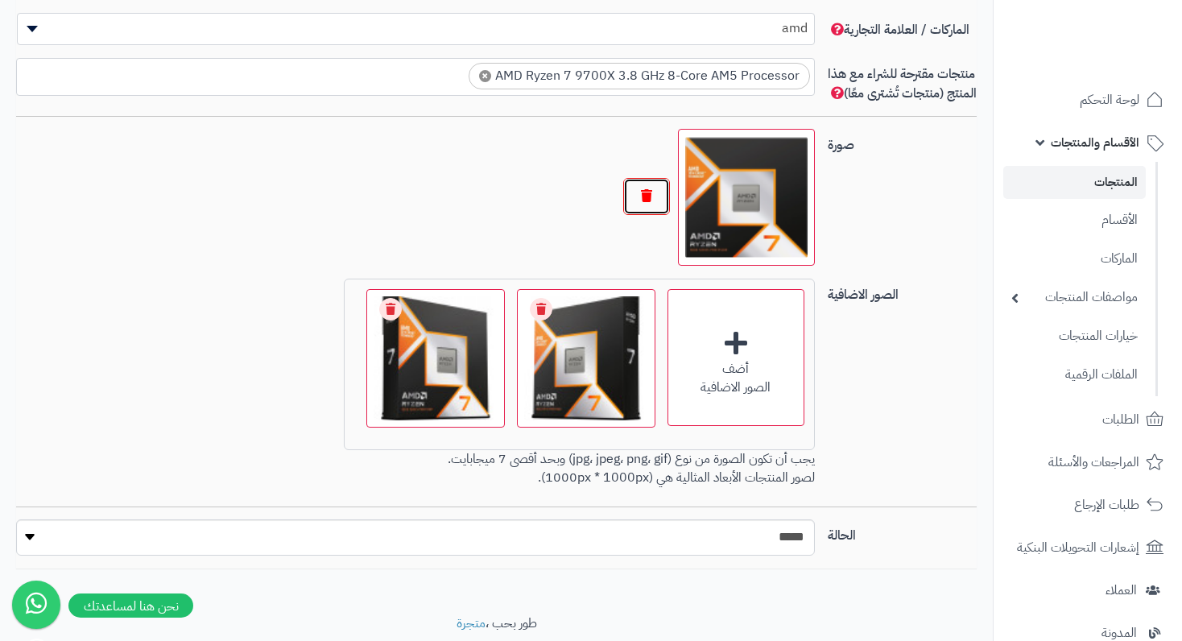
click at [661, 215] on button "button" at bounding box center [646, 196] width 47 height 37
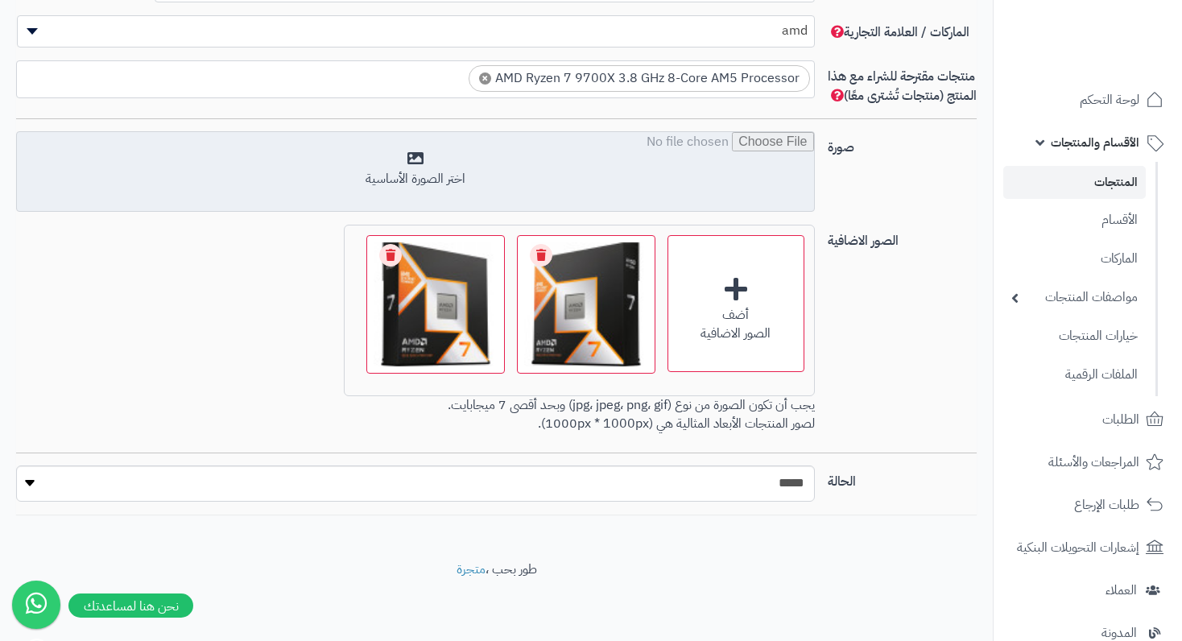
click at [408, 165] on input "file" at bounding box center [415, 172] width 797 height 81
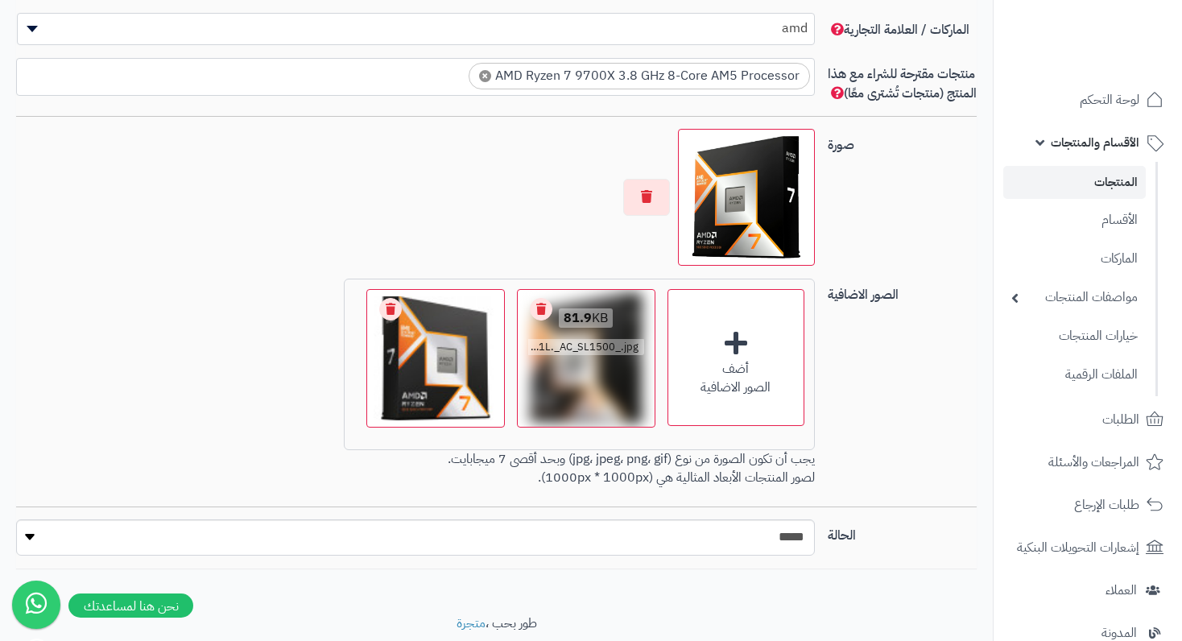
click at [547, 321] on link "Remove file" at bounding box center [541, 309] width 23 height 23
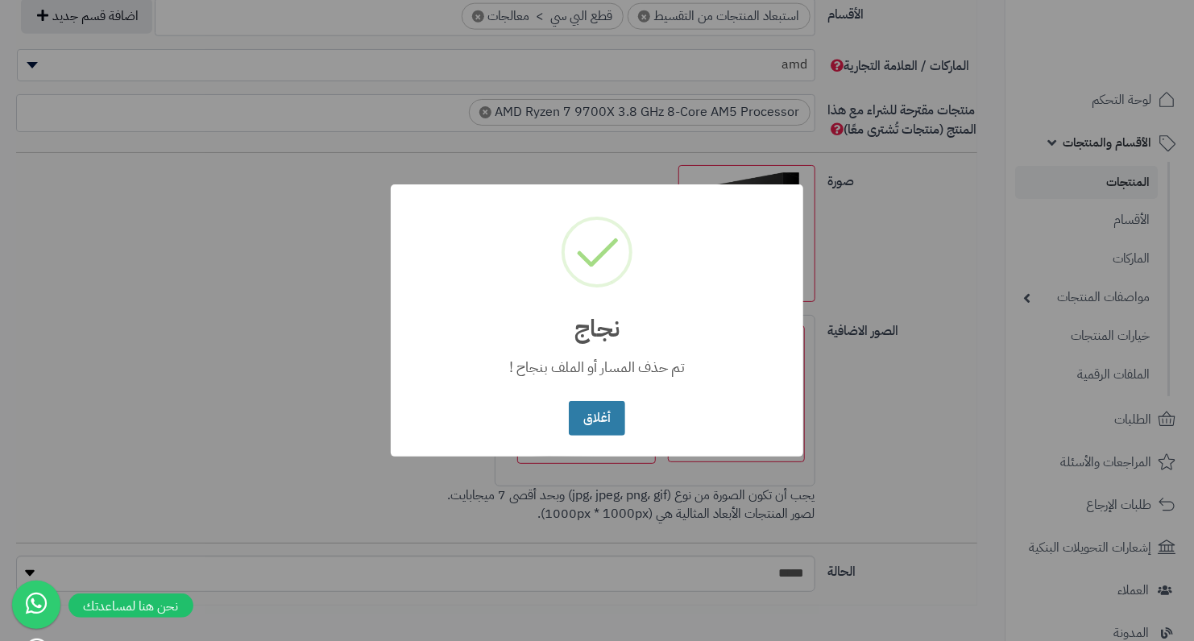
click at [608, 408] on button "أغلاق" at bounding box center [597, 418] width 56 height 35
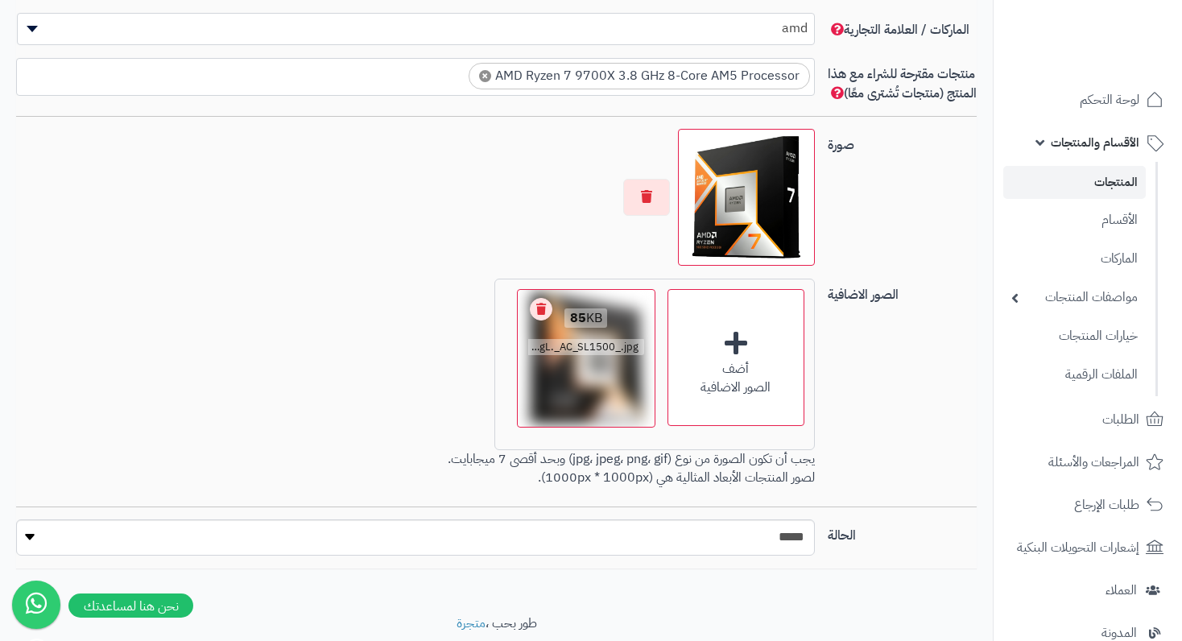
click at [545, 321] on link "Remove file" at bounding box center [541, 309] width 23 height 23
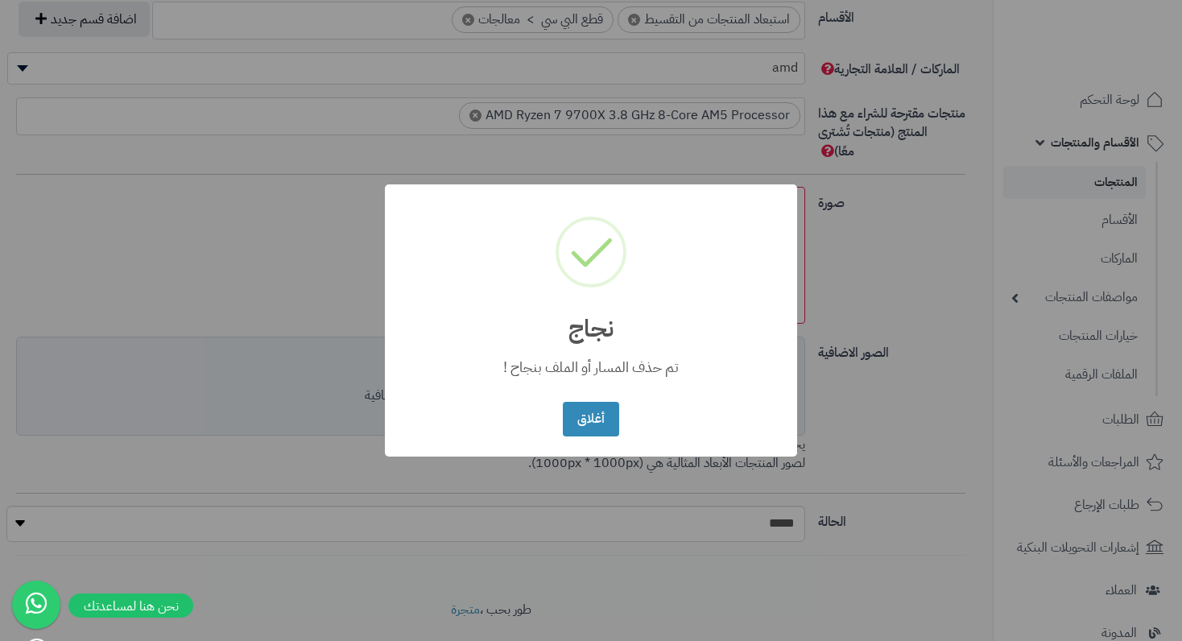
scroll to position [1025, 0]
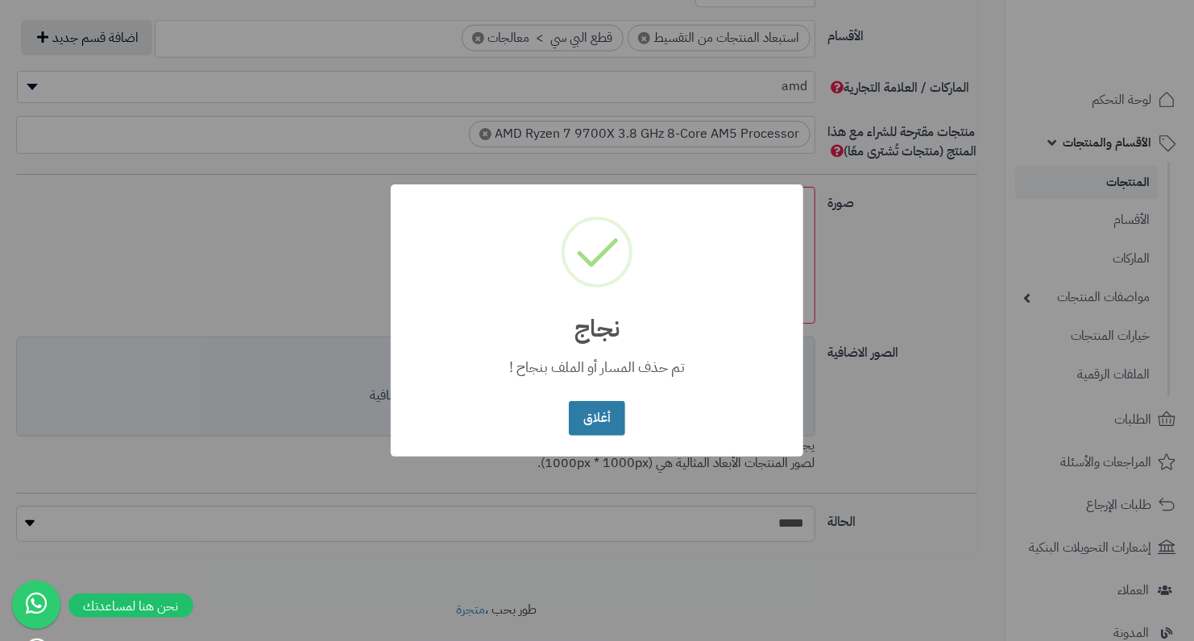
click at [598, 420] on button "أغلاق" at bounding box center [597, 418] width 56 height 35
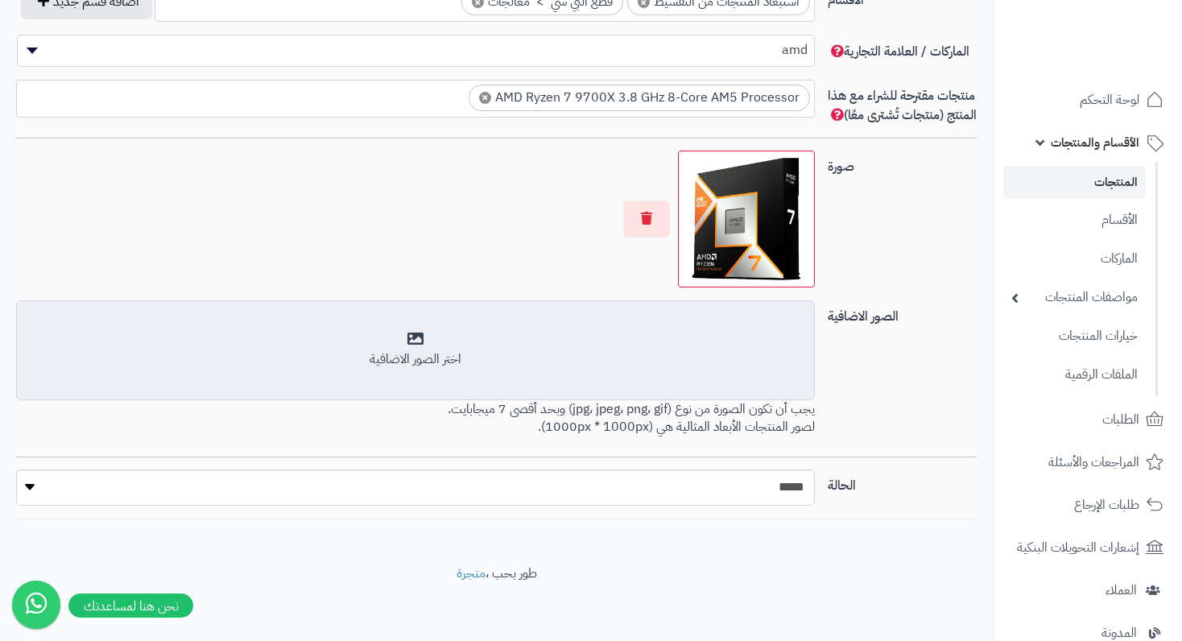
click at [376, 365] on div "اختر الصور الاضافية" at bounding box center [415, 359] width 777 height 19
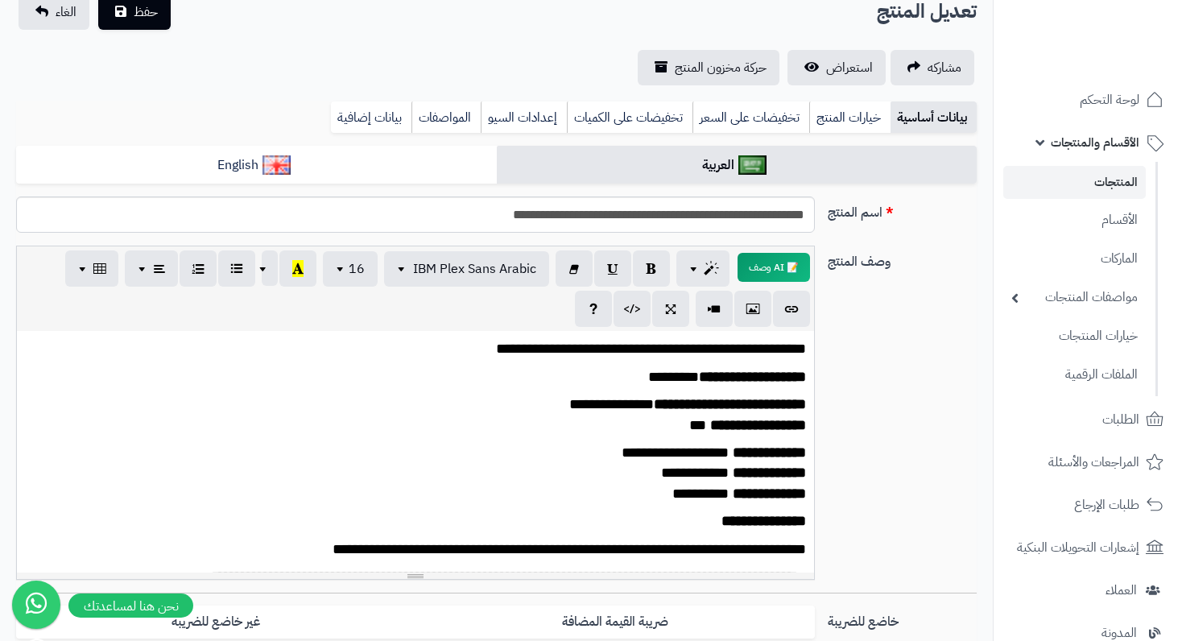
scroll to position [0, 0]
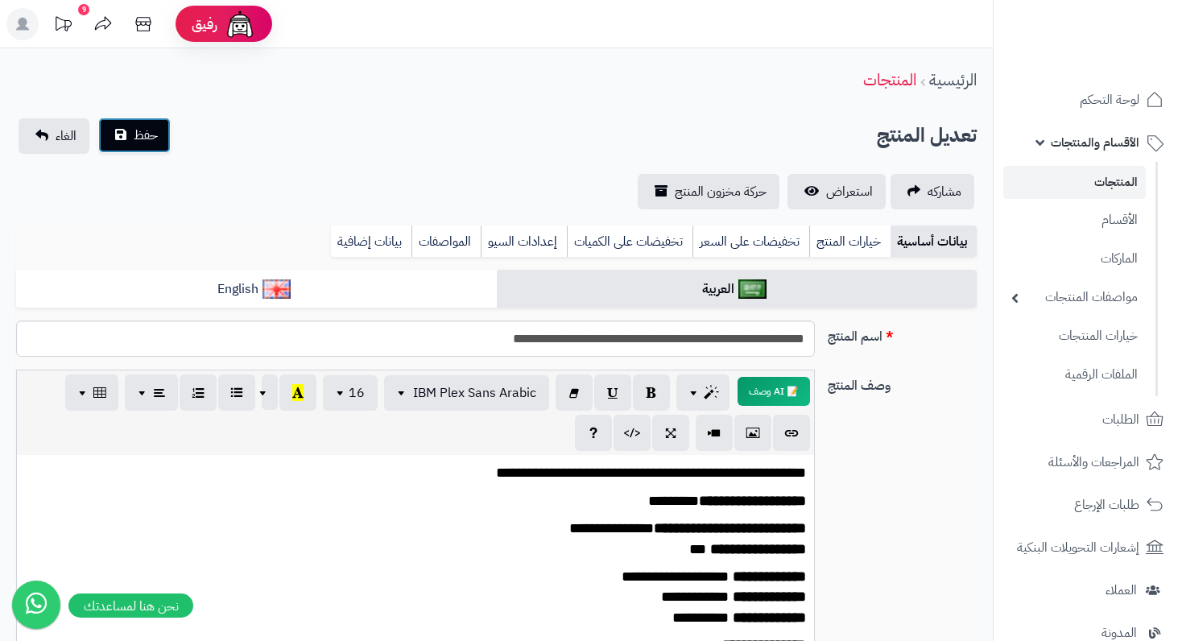
click at [146, 134] on span "حفظ" at bounding box center [146, 135] width 24 height 19
